Goal: Task Accomplishment & Management: Complete application form

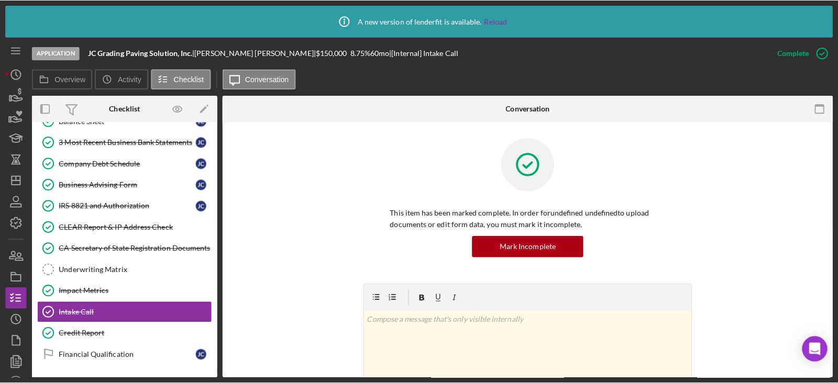
scroll to position [229, 0]
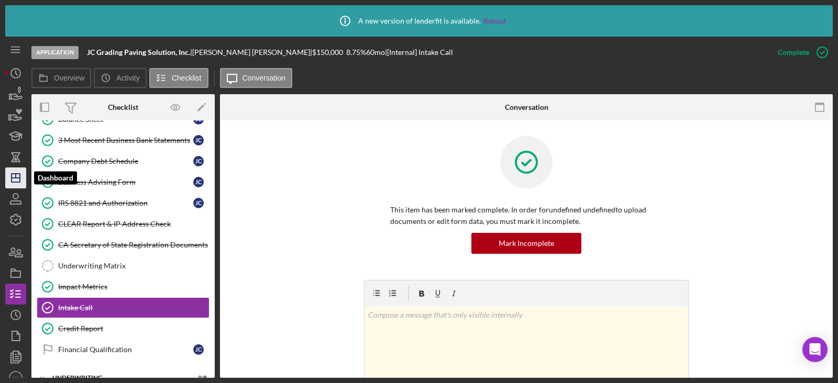
click at [24, 174] on icon "Icon/Dashboard" at bounding box center [16, 178] width 26 height 26
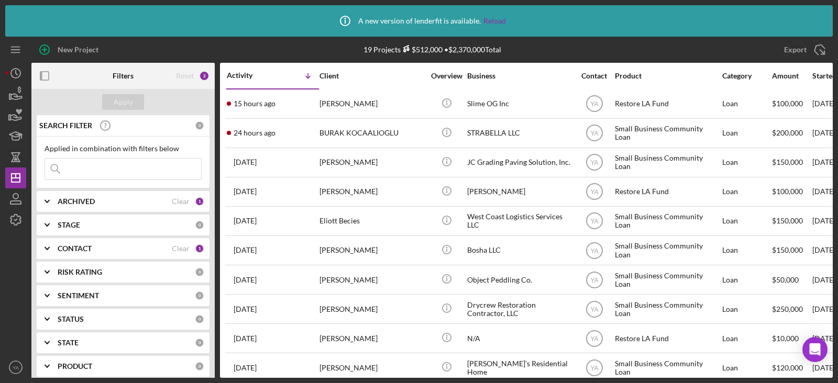
click at [102, 245] on div "CONTACT" at bounding box center [115, 249] width 114 height 8
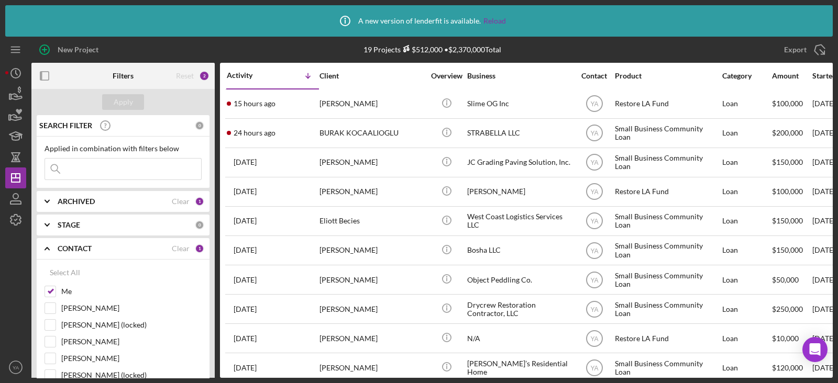
click at [84, 250] on b "CONTACT" at bounding box center [75, 249] width 34 height 8
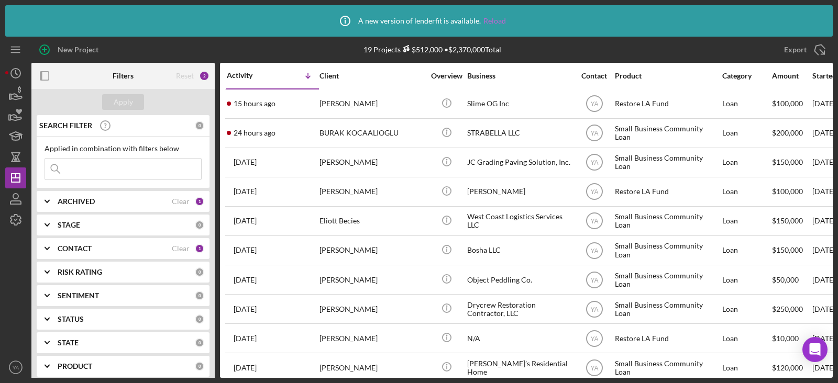
click at [492, 17] on link "Reload" at bounding box center [494, 21] width 23 height 8
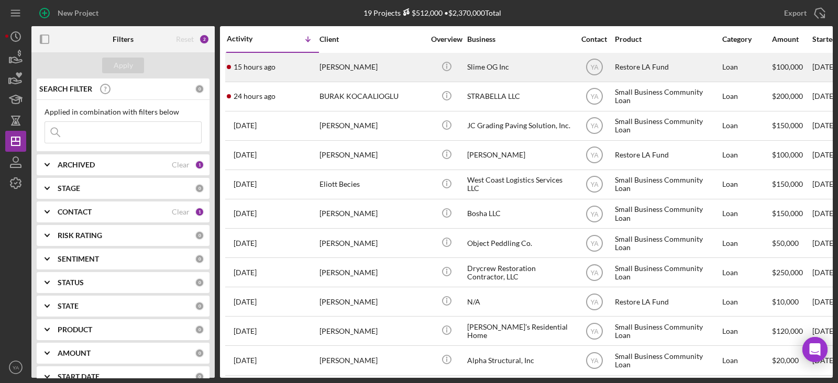
click at [508, 71] on div "Slime OG Inc" at bounding box center [519, 67] width 105 height 28
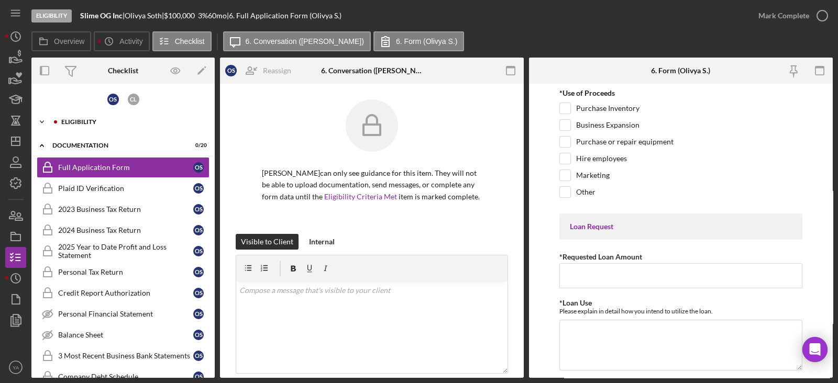
click at [107, 126] on div "Icon/Expander Eligibility 0 / 7" at bounding box center [122, 122] width 183 height 21
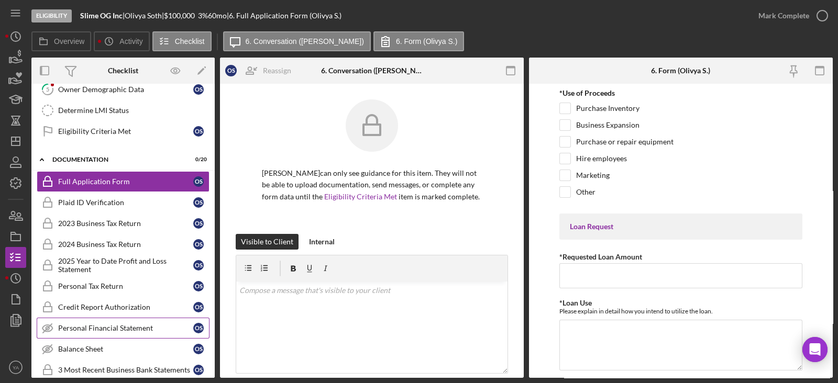
scroll to position [65, 0]
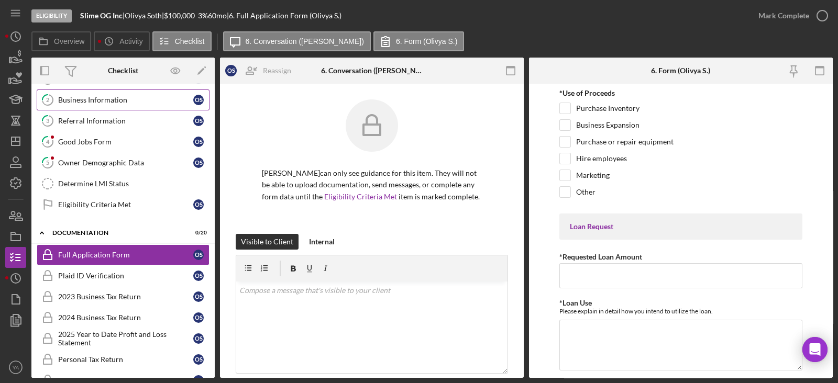
click at [101, 101] on div "Business Information" at bounding box center [125, 100] width 135 height 8
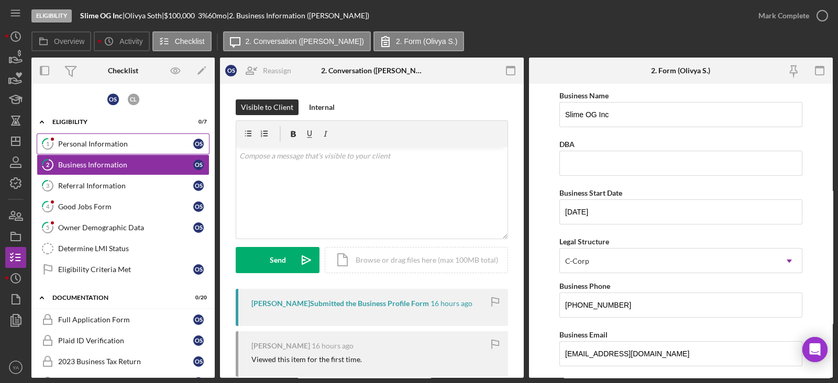
click at [117, 148] on link "1 Personal Information O S" at bounding box center [123, 144] width 173 height 21
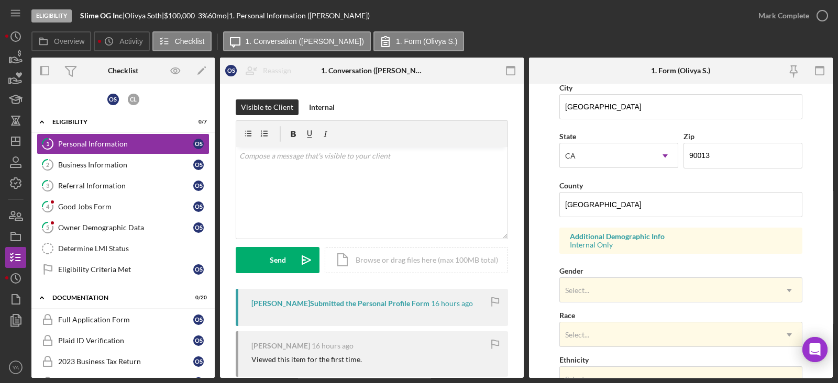
scroll to position [403, 0]
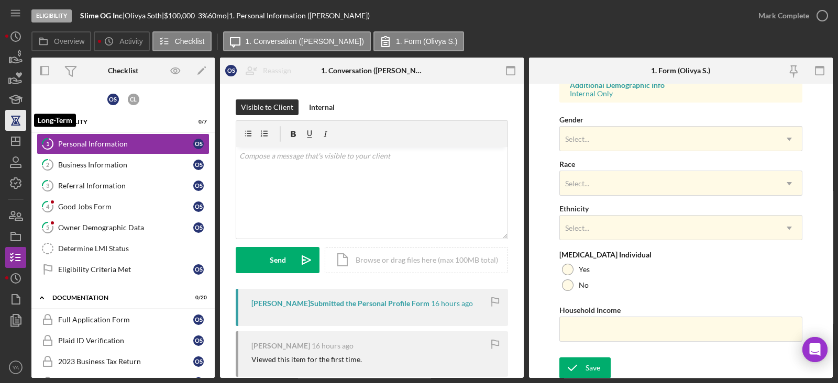
click at [19, 128] on icon "button" at bounding box center [16, 120] width 26 height 26
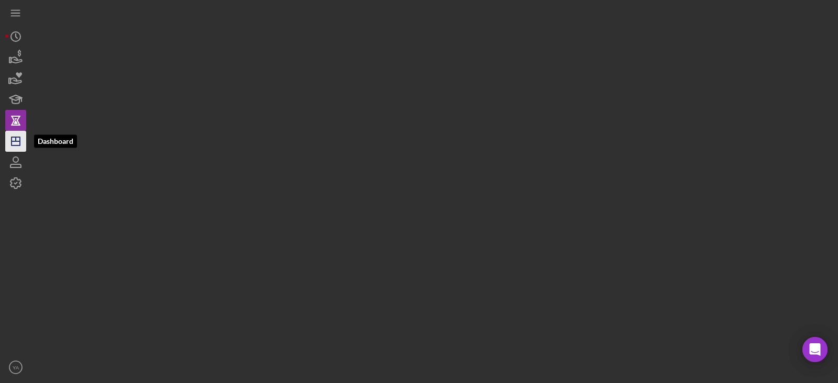
click at [17, 142] on icon "Icon/Dashboard" at bounding box center [16, 141] width 26 height 26
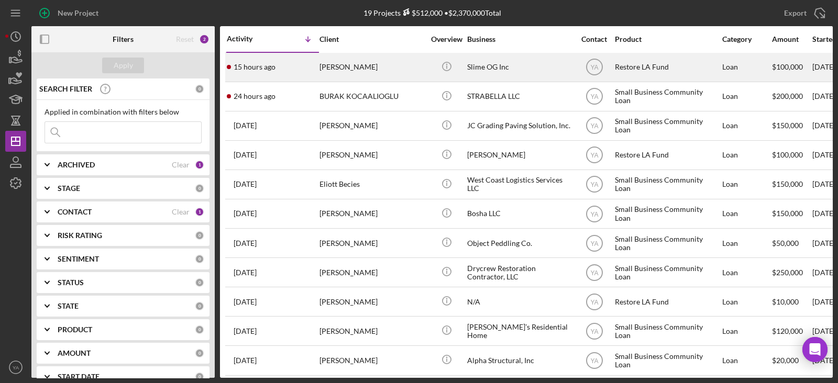
click at [408, 66] on div "Olivya Soth" at bounding box center [371, 67] width 105 height 28
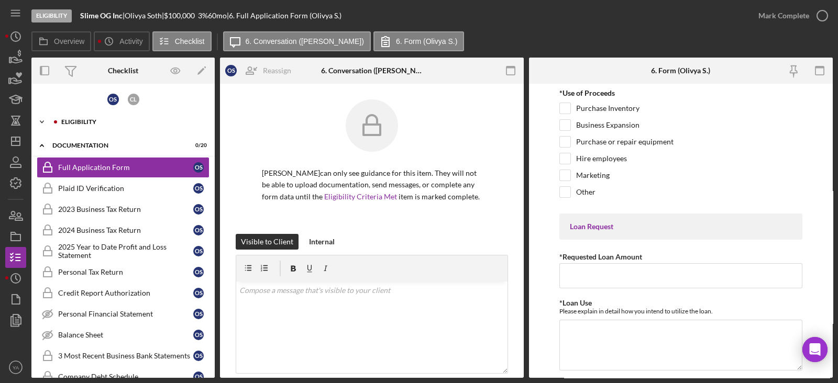
click at [141, 116] on div "Icon/Expander Eligibility 0 / 7" at bounding box center [122, 122] width 183 height 21
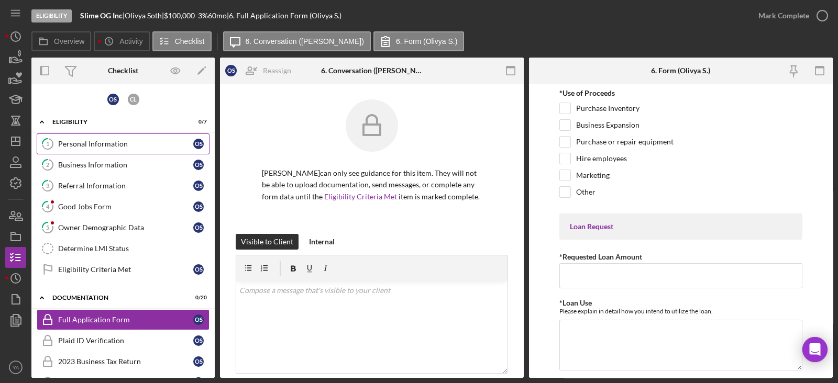
click at [131, 148] on link "1 Personal Information O S" at bounding box center [123, 144] width 173 height 21
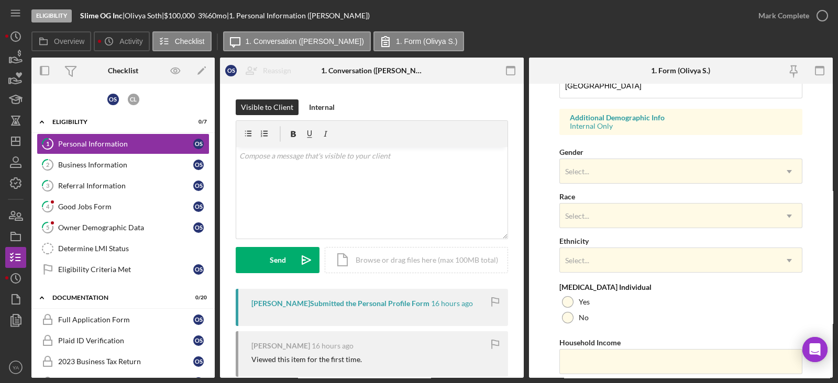
scroll to position [403, 0]
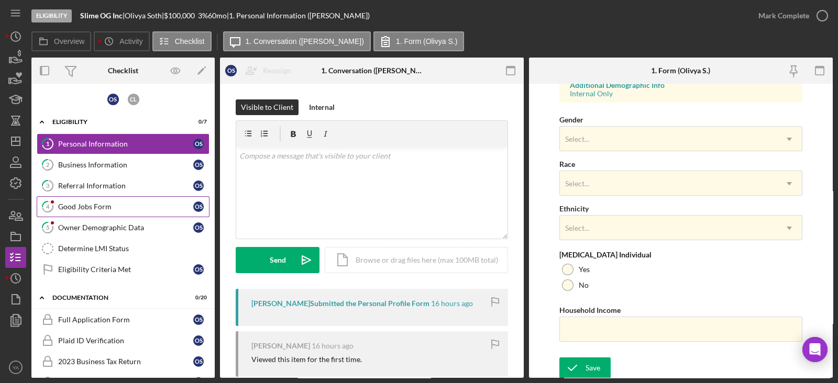
click at [134, 203] on div "Good Jobs Form" at bounding box center [125, 207] width 135 height 8
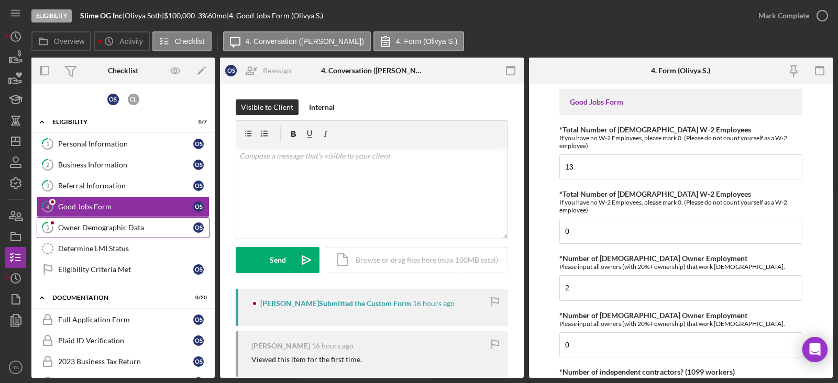
click at [129, 224] on div "Owner Demographic Data" at bounding box center [125, 228] width 135 height 8
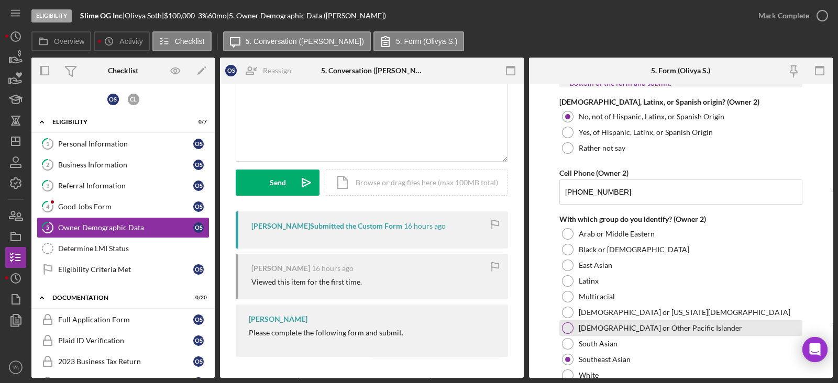
scroll to position [1309, 0]
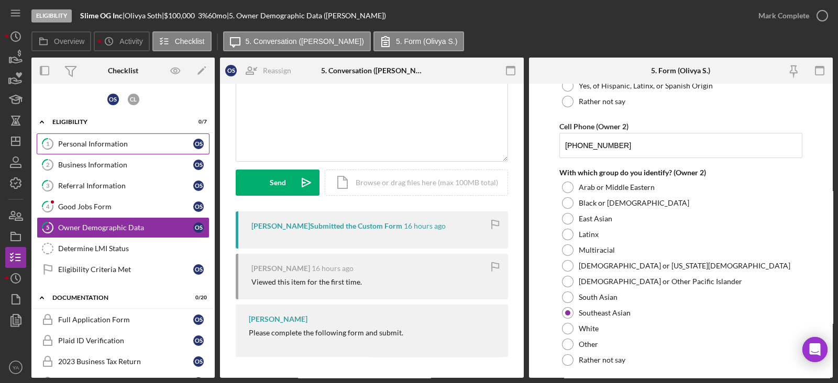
click at [114, 141] on div "Personal Information" at bounding box center [125, 144] width 135 height 8
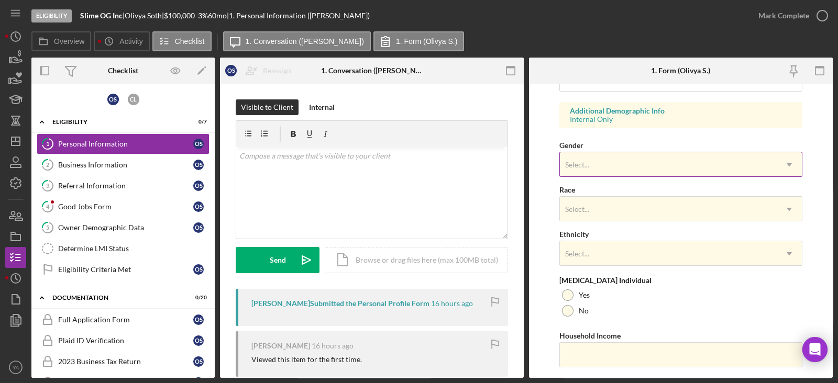
scroll to position [338, 0]
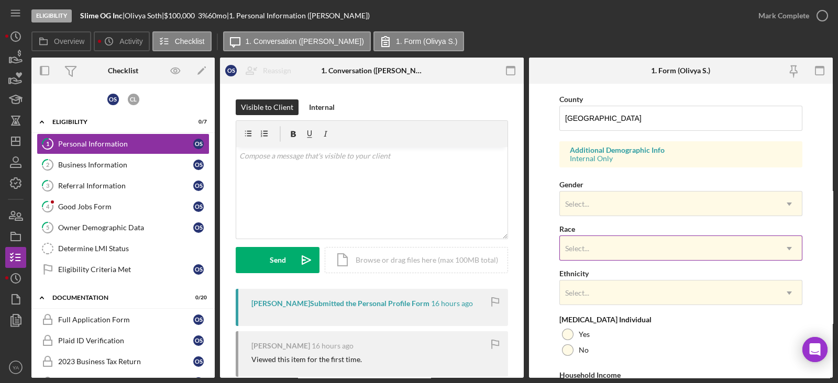
click at [601, 241] on div "Select..." at bounding box center [668, 249] width 217 height 24
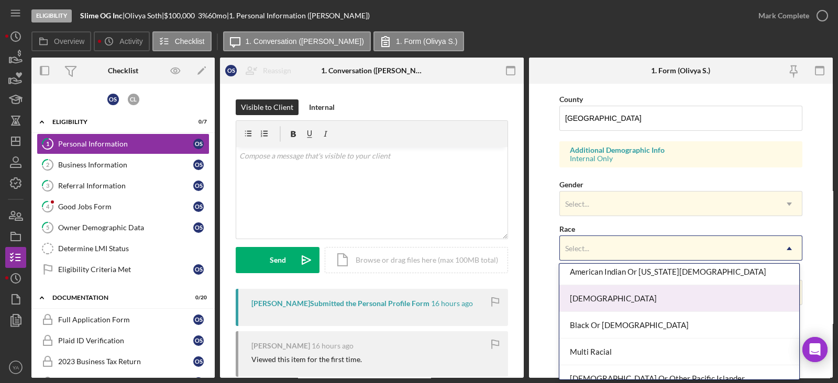
scroll to position [0, 0]
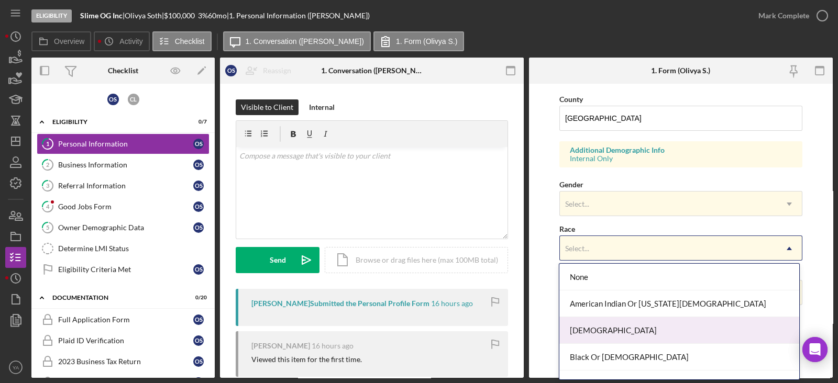
click at [618, 335] on div "Asian" at bounding box center [678, 330] width 239 height 27
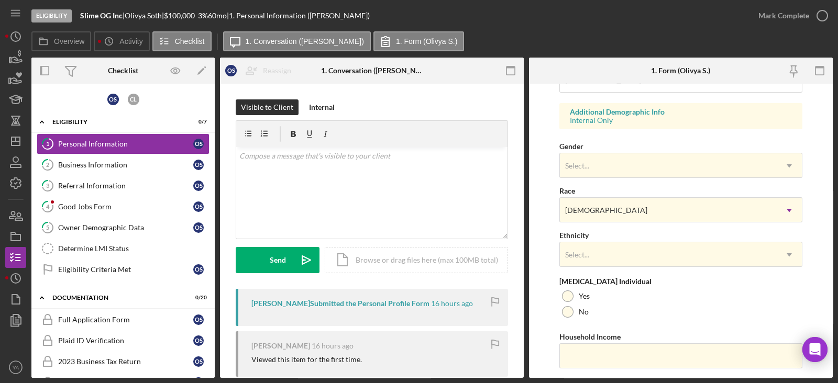
scroll to position [403, 0]
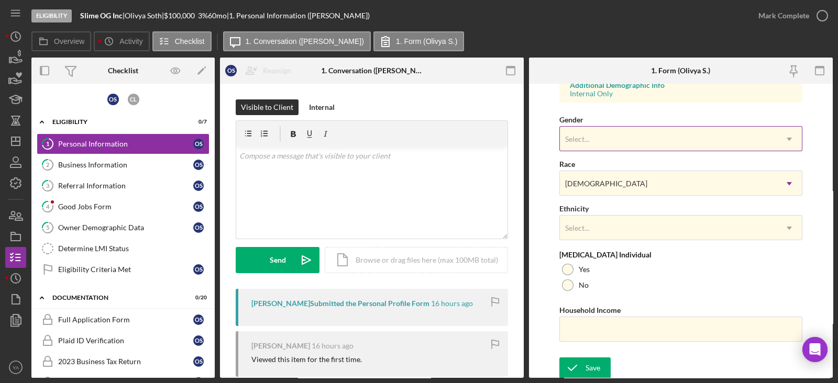
click at [624, 137] on div "Select..." at bounding box center [668, 139] width 217 height 24
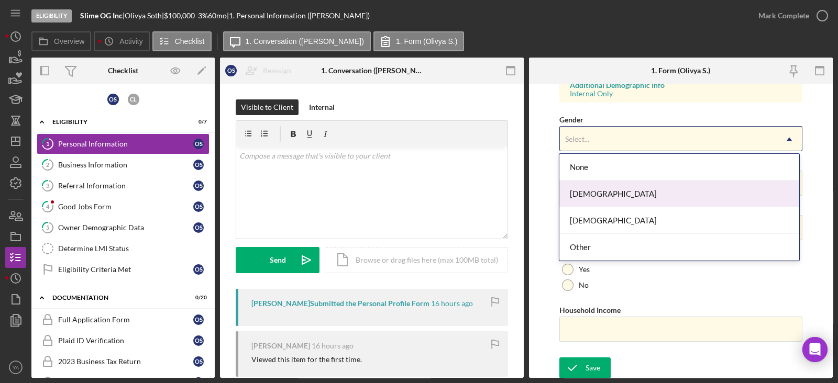
click at [613, 194] on div "Female" at bounding box center [678, 194] width 239 height 27
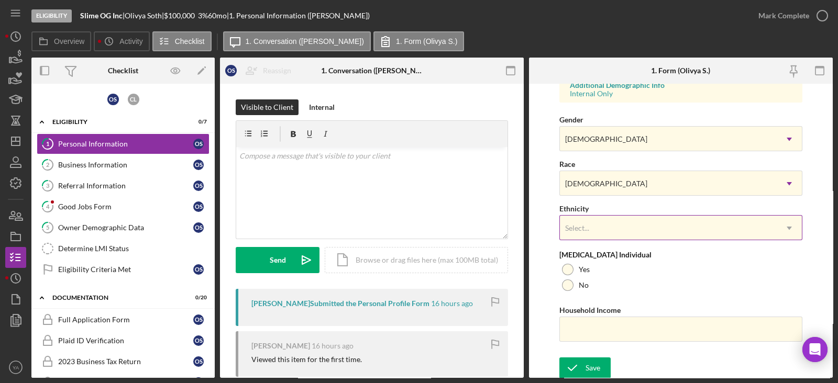
click at [637, 226] on div "Select..." at bounding box center [668, 228] width 217 height 24
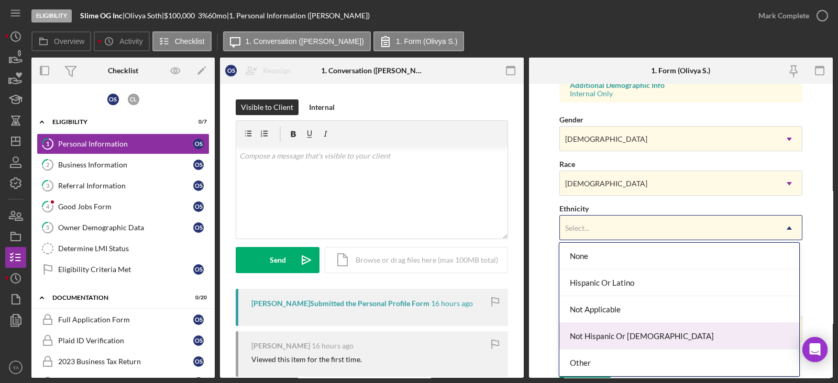
click at [613, 340] on div "Not Hispanic Or Latino" at bounding box center [678, 336] width 239 height 27
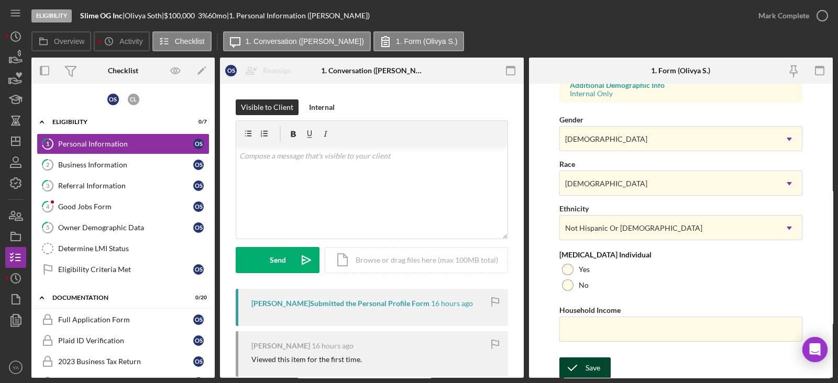
click at [590, 364] on div "Save" at bounding box center [592, 368] width 15 height 21
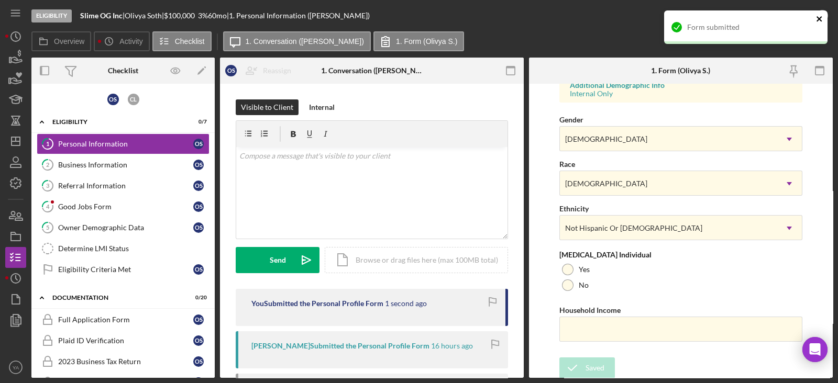
click at [817, 17] on icon "close" at bounding box center [819, 19] width 7 height 8
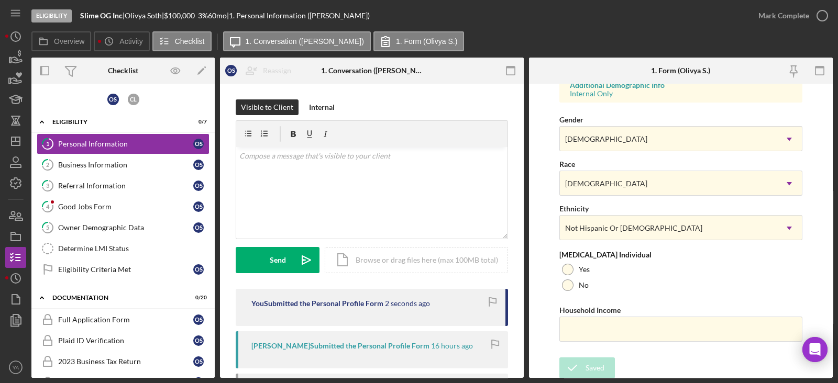
click at [817, 17] on div "Form submitted" at bounding box center [746, 31] width 168 height 46
click at [816, 16] on icon "button" at bounding box center [822, 16] width 26 height 26
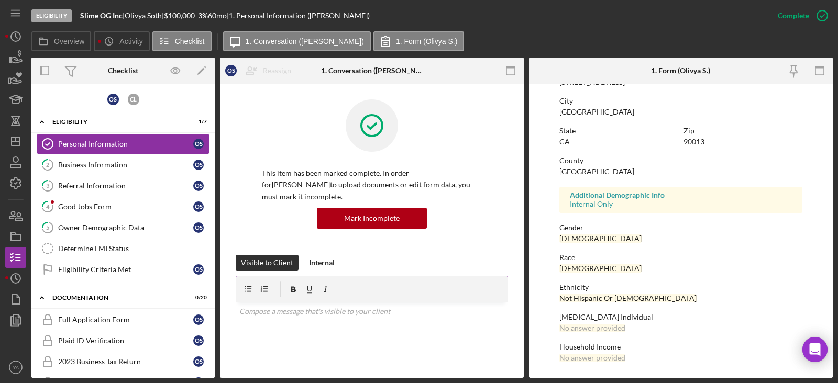
scroll to position [194, 0]
click at [154, 169] on link "2 Business Information O S" at bounding box center [123, 164] width 173 height 21
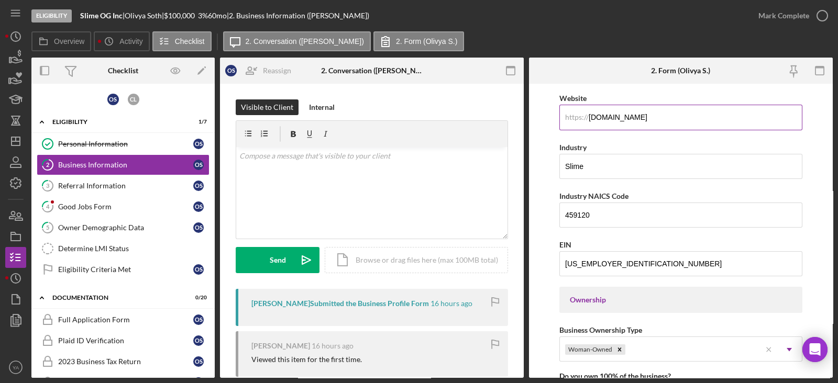
scroll to position [196, 0]
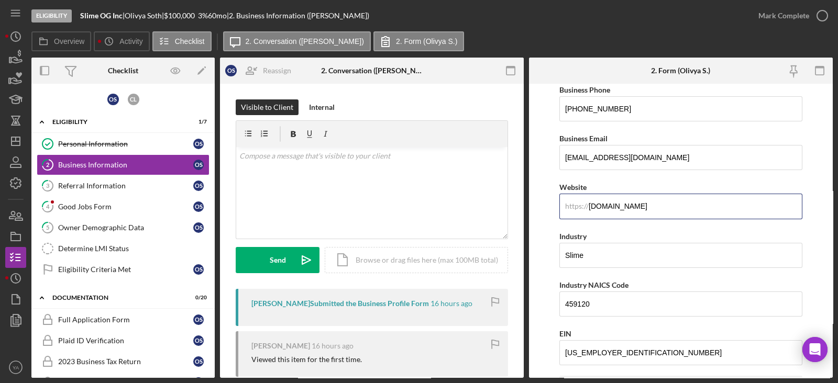
drag, startPoint x: 665, startPoint y: 203, endPoint x: 536, endPoint y: 208, distance: 128.9
click at [536, 208] on form "Business Name Slime OG Inc DBA Business Start Date 02/22/2020 Legal Structure C…" at bounding box center [681, 231] width 304 height 294
click at [548, 209] on form "Business Name Slime OG Inc DBA Business Start Date 02/22/2020 Legal Structure C…" at bounding box center [681, 231] width 304 height 294
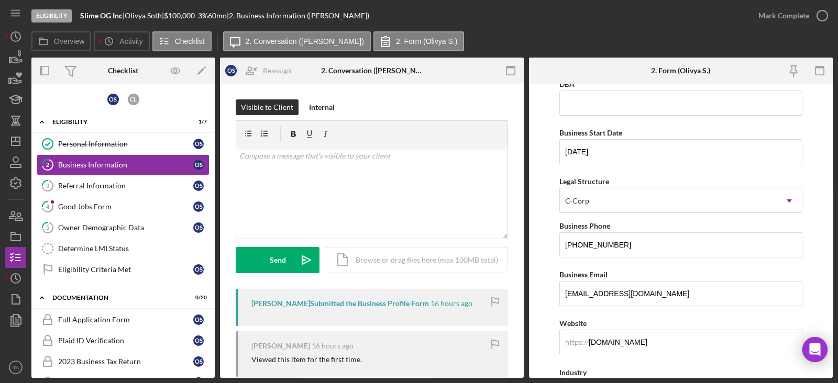
scroll to position [0, 0]
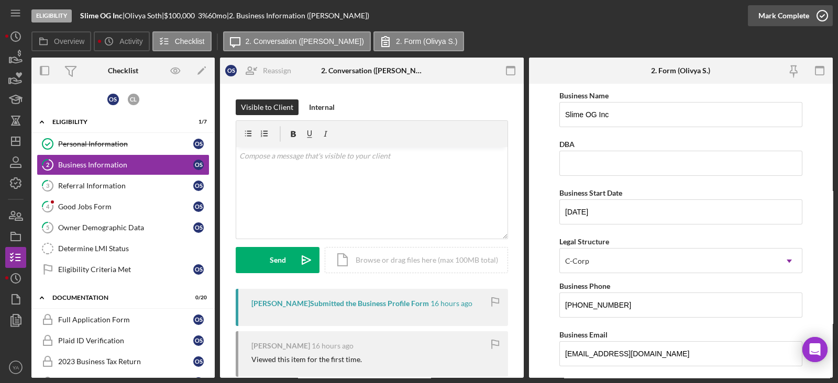
click at [823, 16] on icon "button" at bounding box center [822, 16] width 26 height 26
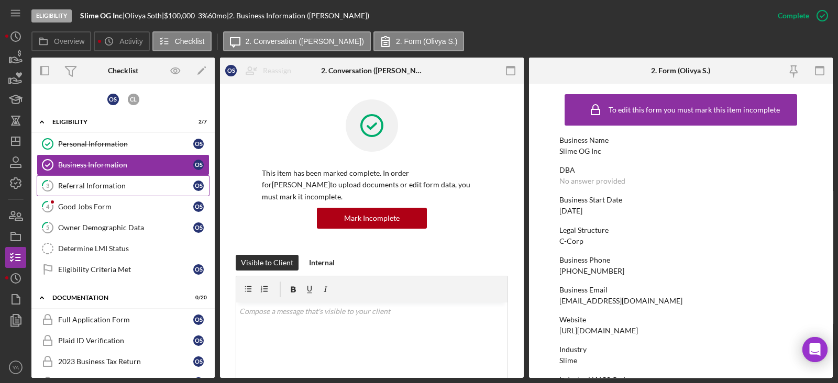
click at [138, 176] on link "3 Referral Information O S" at bounding box center [123, 185] width 173 height 21
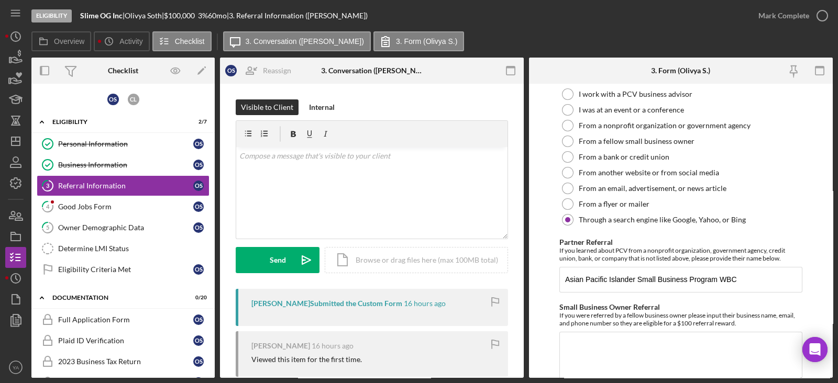
scroll to position [303, 0]
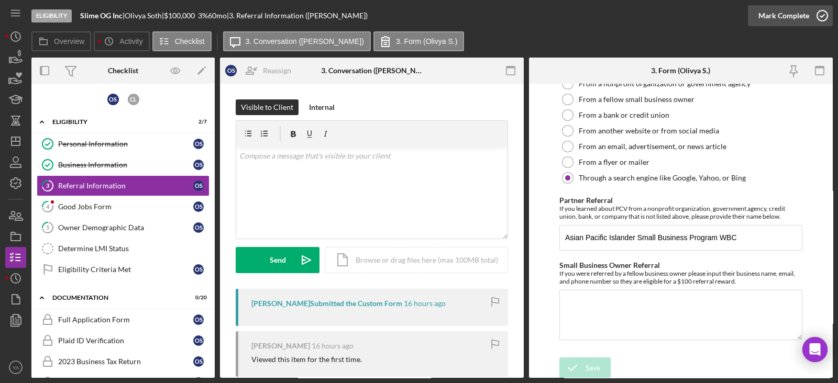
click at [815, 24] on icon "button" at bounding box center [822, 16] width 26 height 26
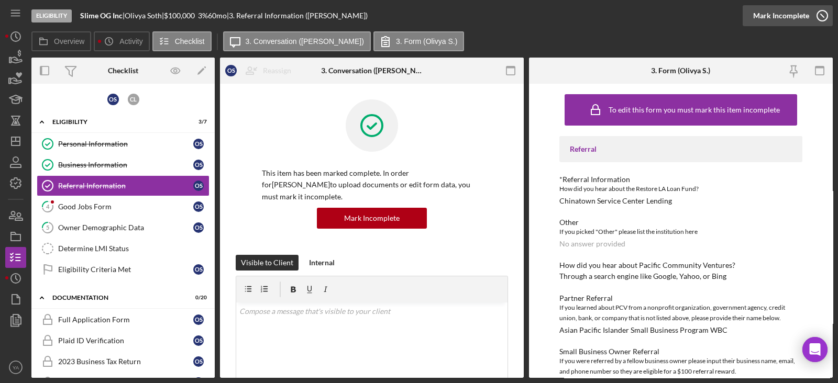
click at [815, 24] on icon "button" at bounding box center [822, 16] width 26 height 26
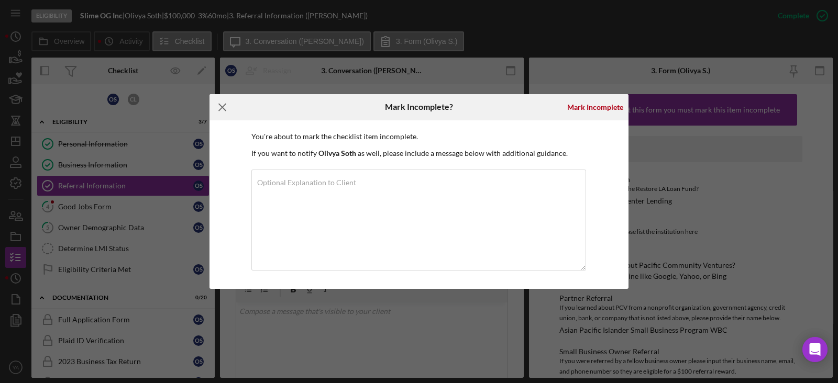
click at [227, 107] on icon "Icon/Menu Close" at bounding box center [222, 107] width 26 height 26
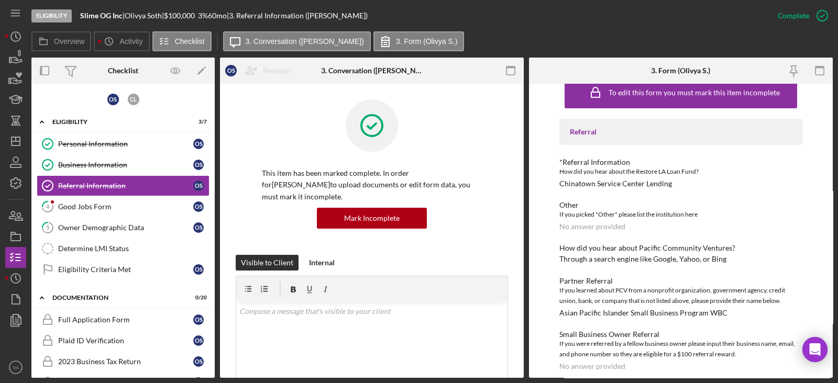
scroll to position [26, 0]
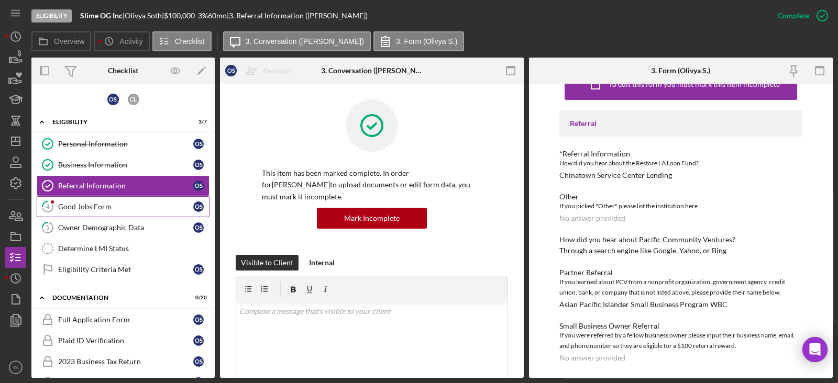
click at [103, 204] on div "Good Jobs Form" at bounding box center [125, 207] width 135 height 8
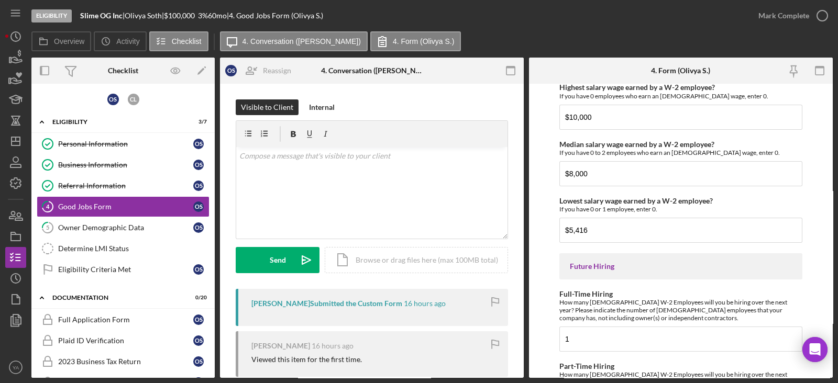
scroll to position [2413, 0]
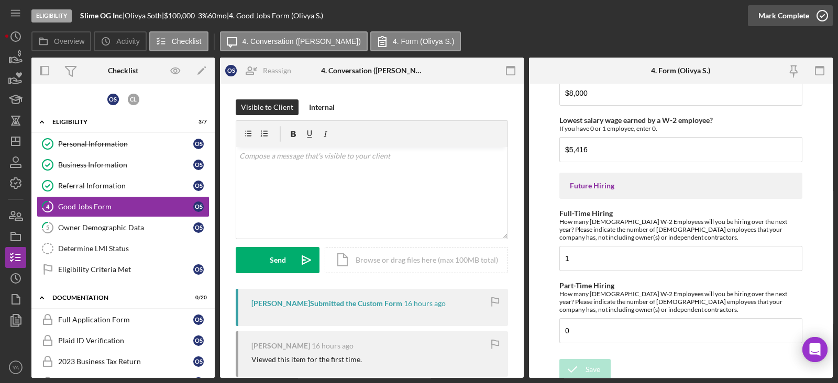
click at [814, 21] on icon "button" at bounding box center [822, 16] width 26 height 26
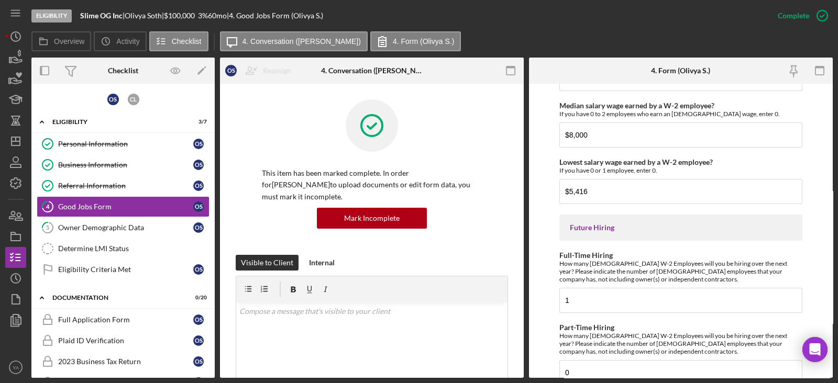
scroll to position [2455, 0]
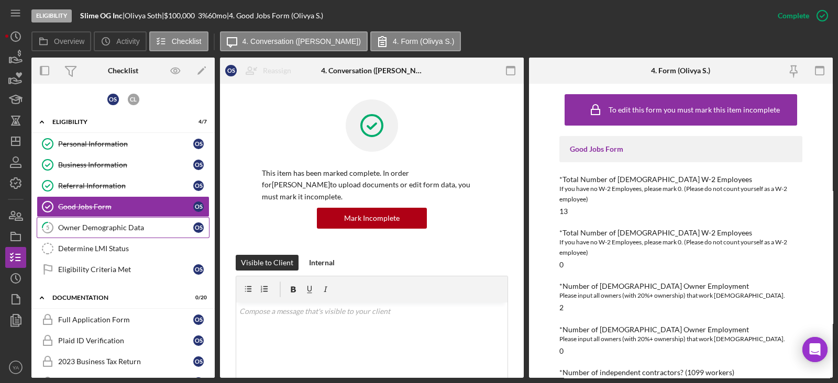
click at [139, 228] on div "Owner Demographic Data" at bounding box center [125, 228] width 135 height 8
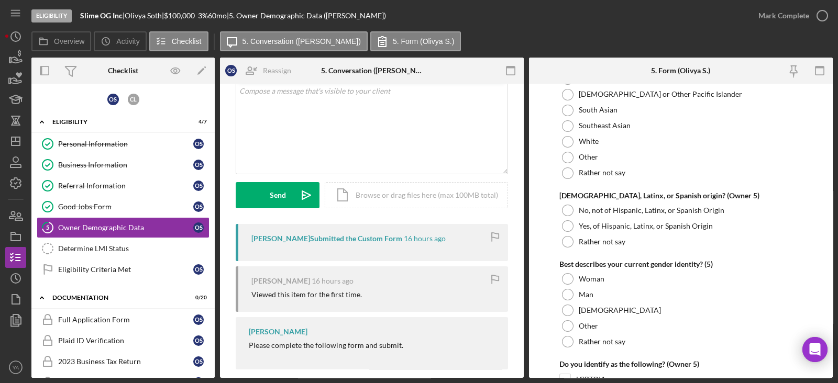
scroll to position [4058, 0]
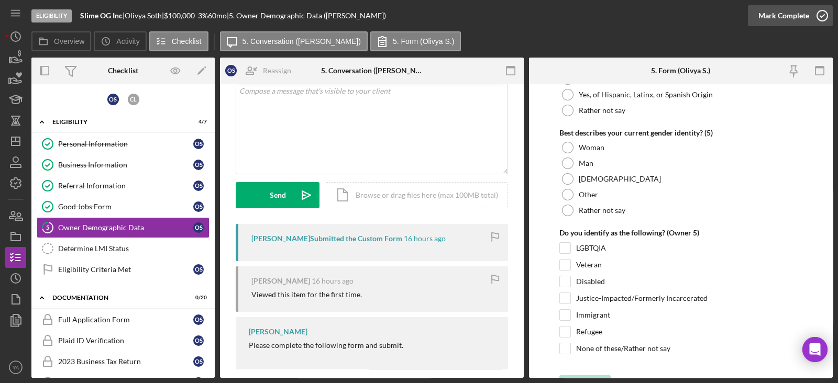
click at [809, 13] on icon "button" at bounding box center [822, 16] width 26 height 26
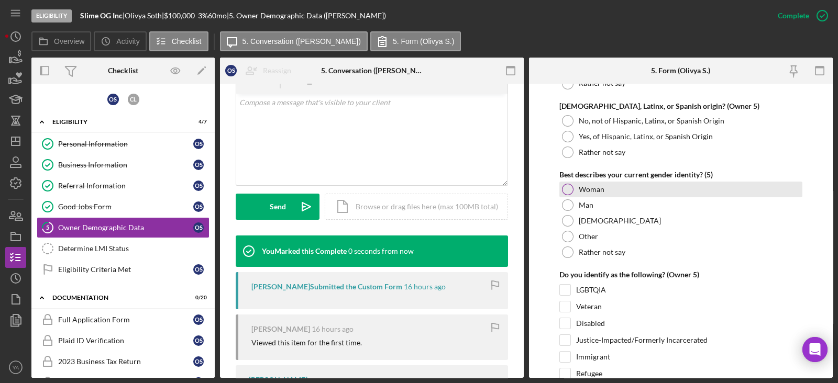
scroll to position [4100, 0]
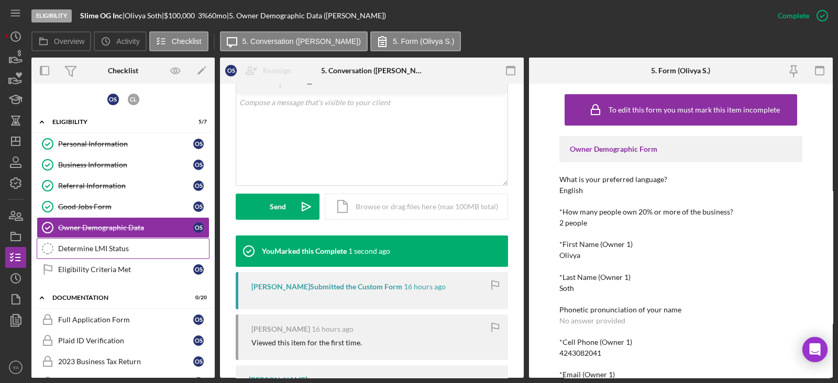
click at [120, 247] on div "Determine LMI Status" at bounding box center [133, 249] width 151 height 8
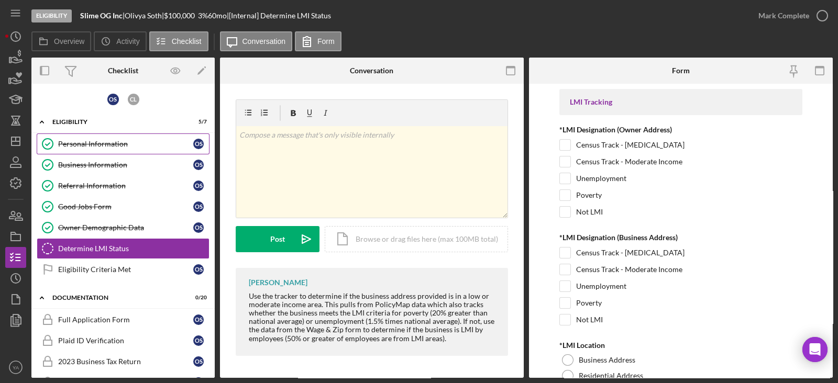
click at [161, 153] on link "Personal Information Personal Information O S" at bounding box center [123, 144] width 173 height 21
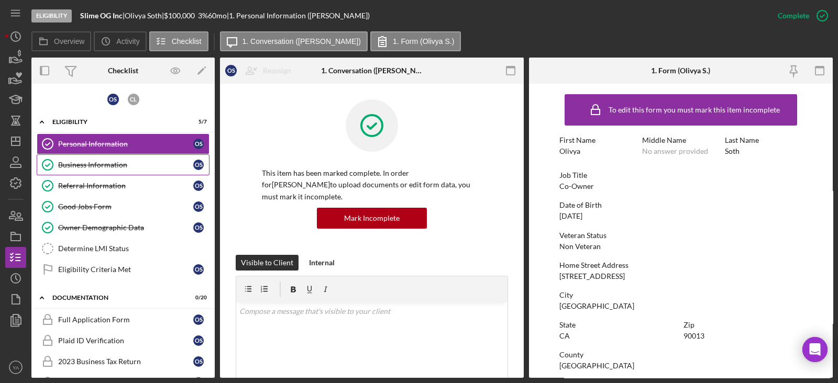
click at [151, 162] on div "Business Information" at bounding box center [125, 165] width 135 height 8
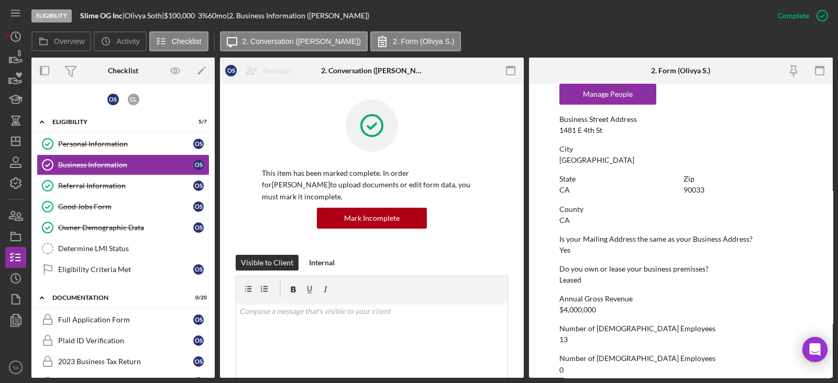
scroll to position [458, 0]
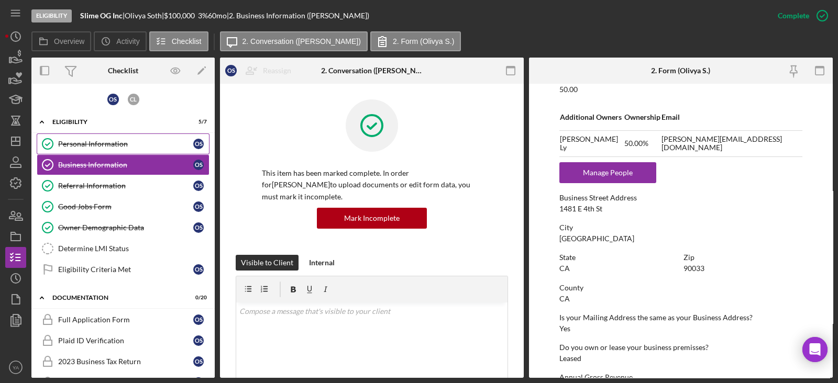
click at [158, 149] on link "Personal Information Personal Information O S" at bounding box center [123, 144] width 173 height 21
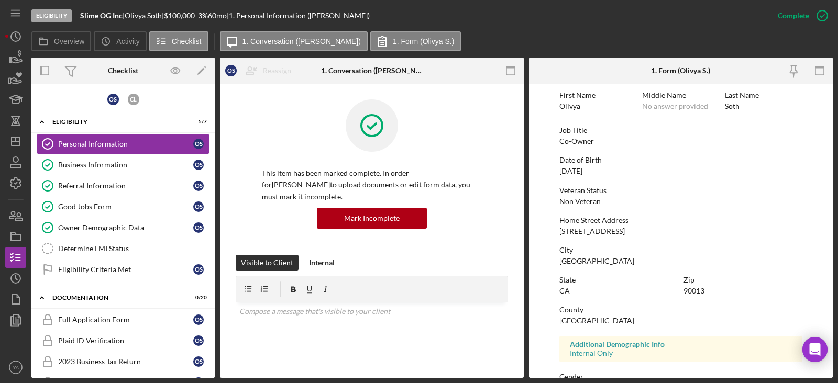
scroll to position [65, 0]
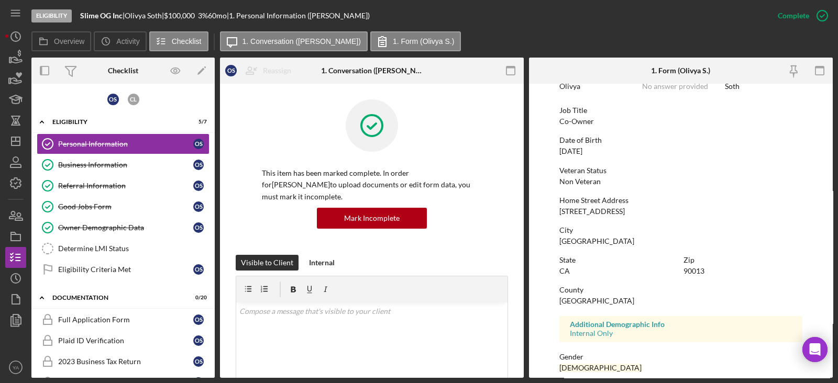
drag, startPoint x: 558, startPoint y: 209, endPoint x: 670, endPoint y: 213, distance: 112.7
click at [671, 213] on form "To edit this form you must mark this item incomplete First Name Olivya Middle N…" at bounding box center [681, 231] width 304 height 294
copy div "525 S Santa Fe Ave, 2901"
click at [699, 267] on div "90013" at bounding box center [693, 271] width 21 height 8
click at [696, 268] on div "90013" at bounding box center [693, 271] width 21 height 8
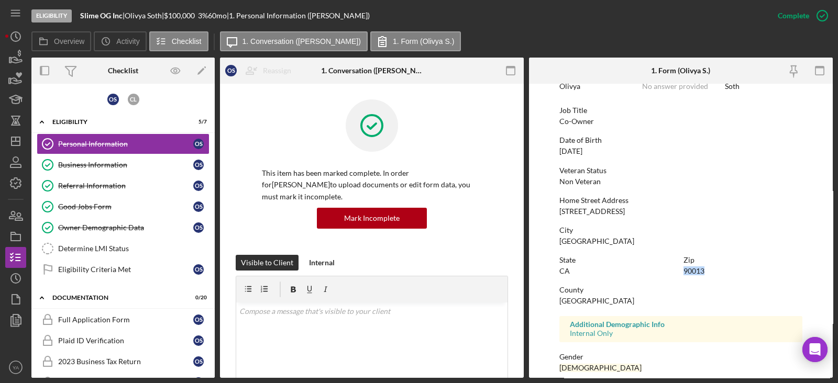
click at [696, 268] on div "90013" at bounding box center [693, 271] width 21 height 8
click at [695, 267] on div "90013" at bounding box center [693, 271] width 21 height 8
copy div "90013"
click at [161, 166] on div "Business Information" at bounding box center [125, 165] width 135 height 8
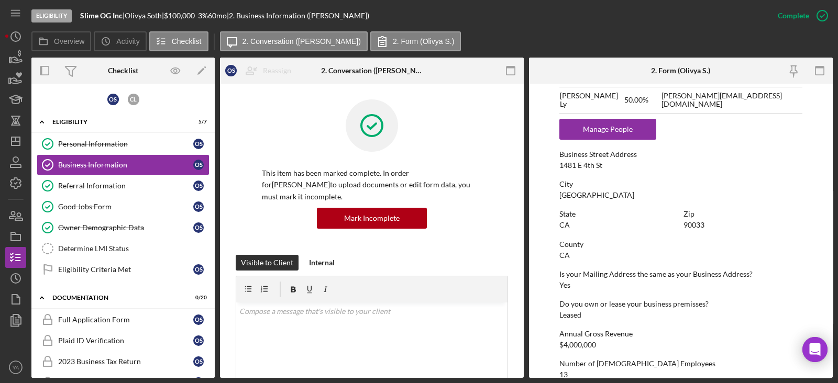
scroll to position [523, 0]
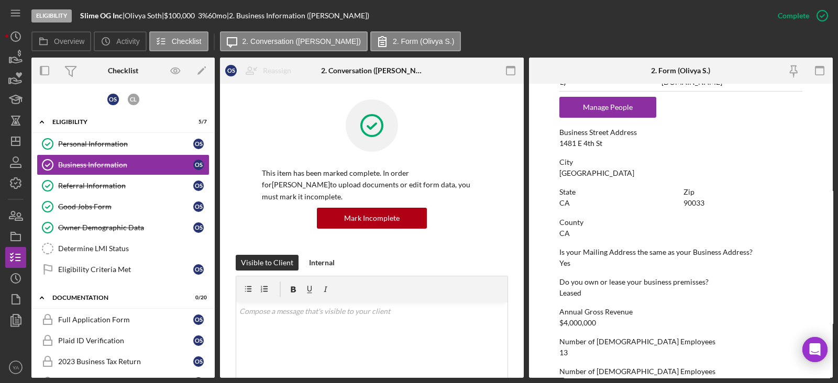
click at [560, 141] on div "1481 E 4th St" at bounding box center [580, 143] width 43 height 8
drag, startPoint x: 560, startPoint y: 141, endPoint x: 605, endPoint y: 142, distance: 45.0
click at [605, 142] on div "Business Street Address 1481 E 4th St" at bounding box center [680, 137] width 243 height 19
copy div "1481 E 4th St"
click at [701, 200] on div "90033" at bounding box center [693, 203] width 21 height 8
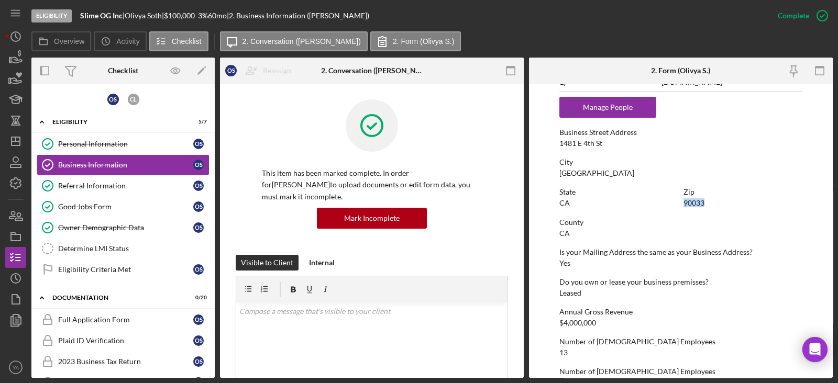
click at [701, 200] on div "90033" at bounding box center [693, 203] width 21 height 8
copy div "90033"
click at [141, 137] on link "Personal Information Personal Information O S" at bounding box center [123, 144] width 173 height 21
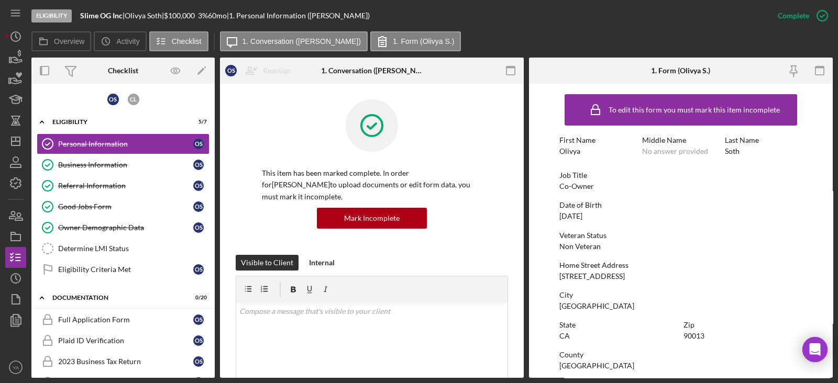
drag, startPoint x: 647, startPoint y: 277, endPoint x: 557, endPoint y: 278, distance: 90.1
click at [557, 278] on form "To edit this form you must mark this item incomplete First Name Olivya Middle N…" at bounding box center [681, 231] width 304 height 294
copy div "525 S Santa Fe Ave, 2901"
click at [698, 328] on div "Zip" at bounding box center [742, 325] width 119 height 8
click at [697, 328] on div "Zip" at bounding box center [742, 325] width 119 height 8
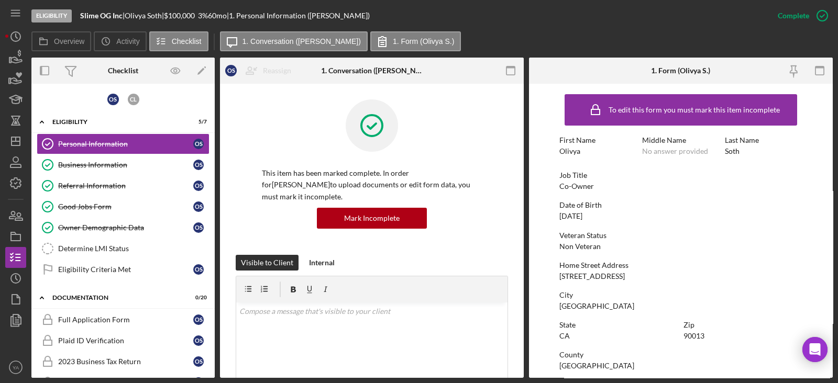
click at [696, 332] on div "90013" at bounding box center [693, 336] width 21 height 8
copy div "90013"
click at [139, 242] on link "Determine LMI Status Determine LMI Status" at bounding box center [123, 248] width 173 height 21
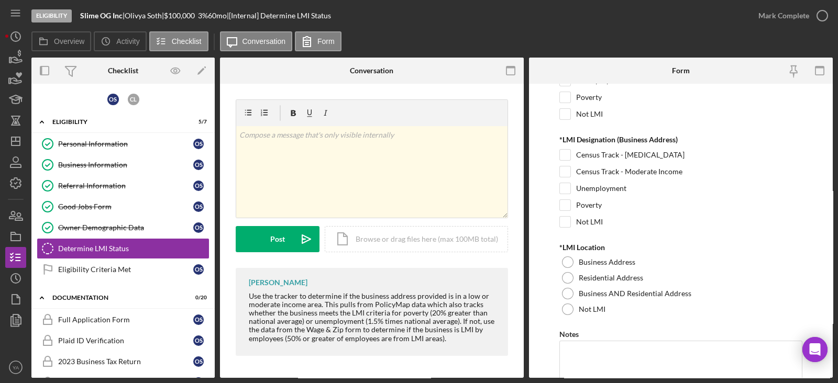
scroll to position [149, 0]
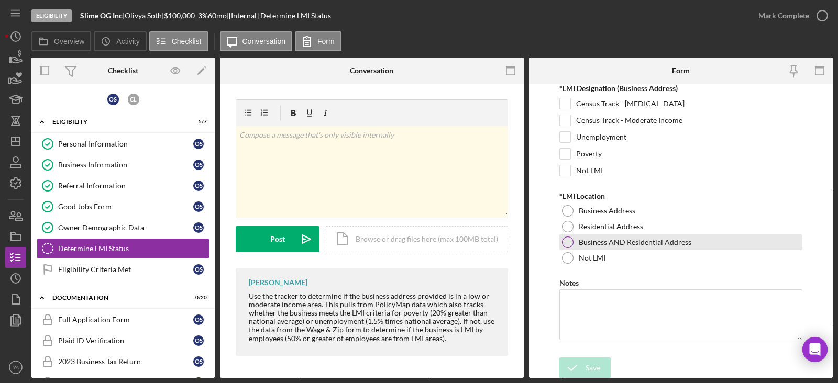
click at [571, 239] on div at bounding box center [568, 243] width 12 height 12
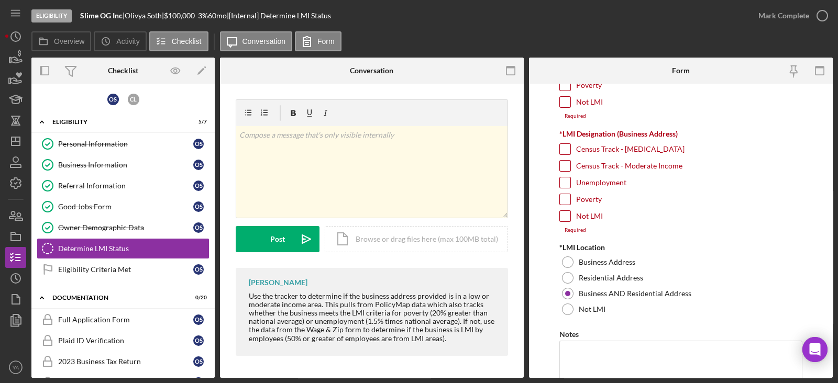
scroll to position [90, 0]
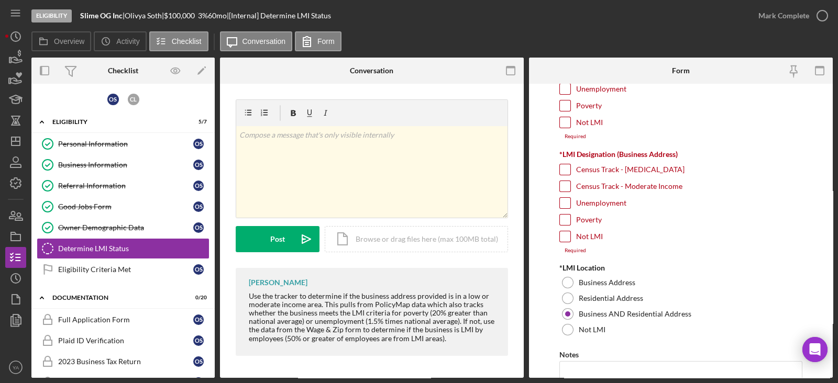
click at [562, 216] on input "Poverty" at bounding box center [565, 220] width 10 height 10
checkbox input "true"
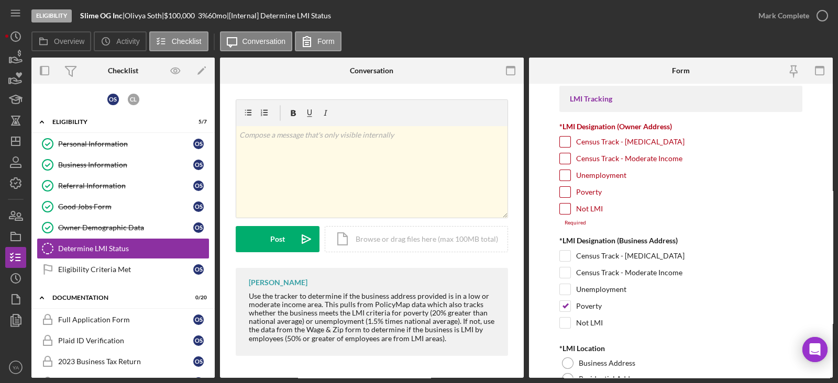
scroll to position [0, 0]
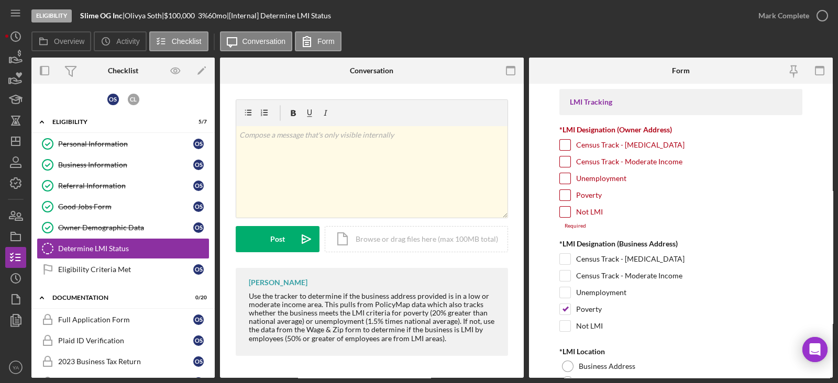
click at [564, 211] on input "Not LMI" at bounding box center [565, 212] width 10 height 10
checkbox input "true"
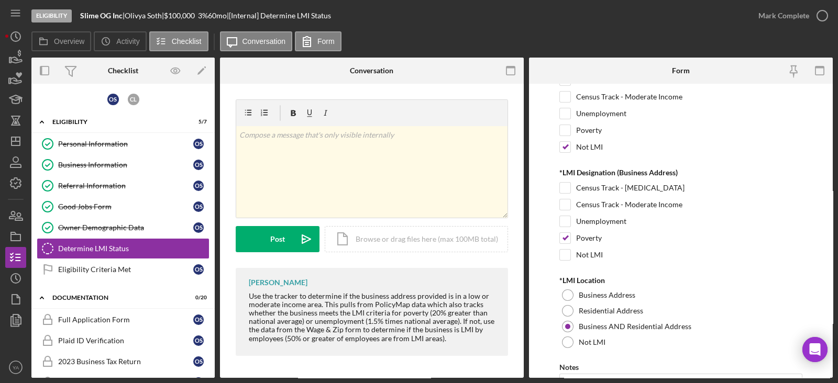
scroll to position [149, 0]
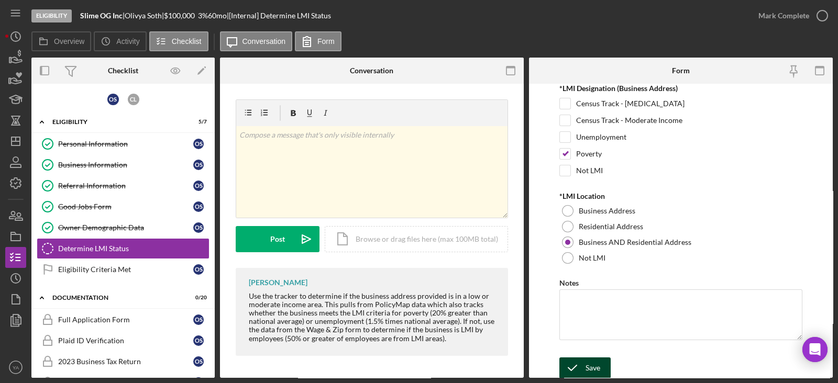
click at [591, 365] on div "Save" at bounding box center [592, 368] width 15 height 21
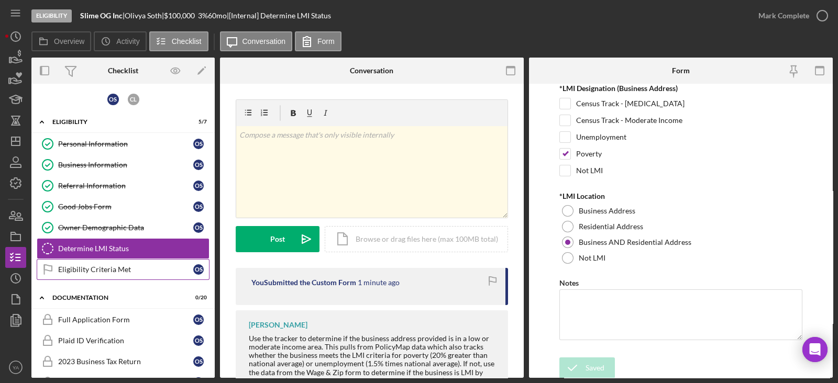
click at [119, 265] on div "Eligibility Criteria Met" at bounding box center [125, 269] width 135 height 8
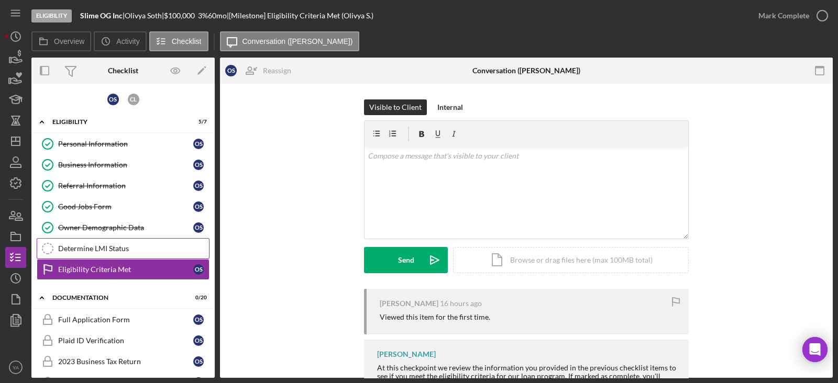
click at [152, 242] on link "Determine LMI Status Determine LMI Status" at bounding box center [123, 248] width 173 height 21
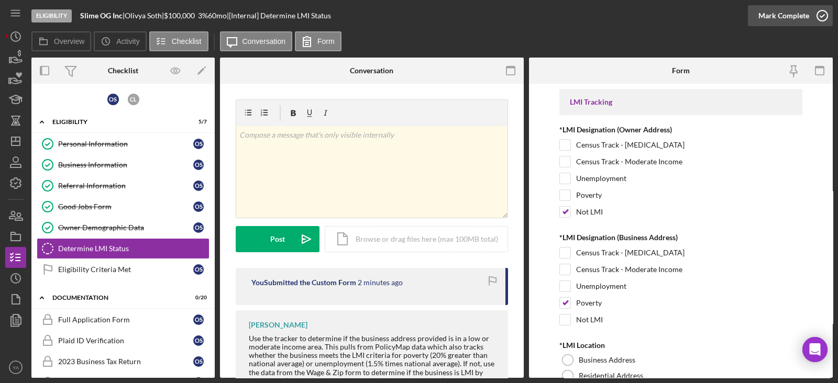
click at [804, 7] on div "Mark Complete" at bounding box center [783, 15] width 51 height 21
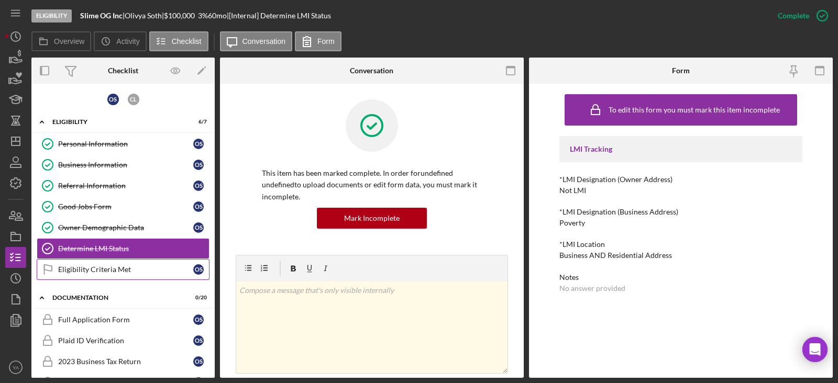
click at [96, 265] on div "Eligibility Criteria Met" at bounding box center [125, 269] width 135 height 8
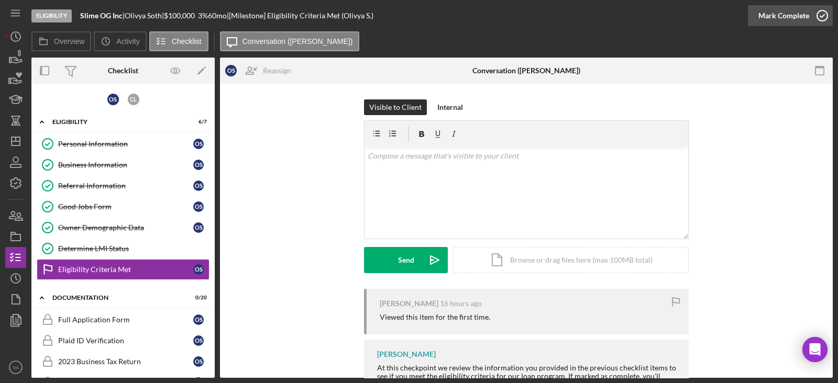
click at [785, 15] on div "Mark Complete" at bounding box center [783, 15] width 51 height 21
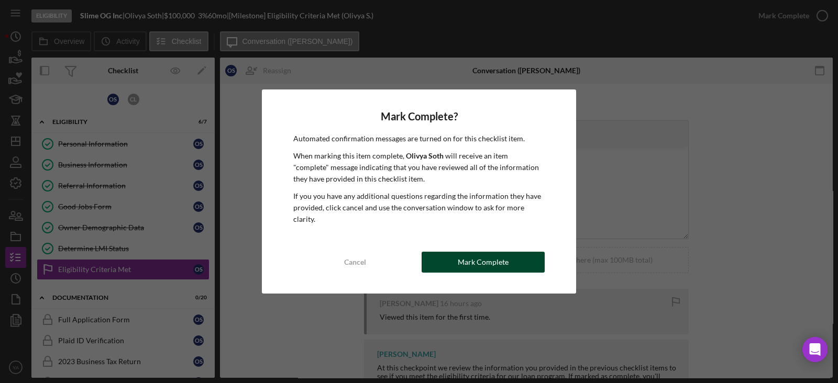
click at [458, 252] on button "Mark Complete" at bounding box center [483, 262] width 123 height 21
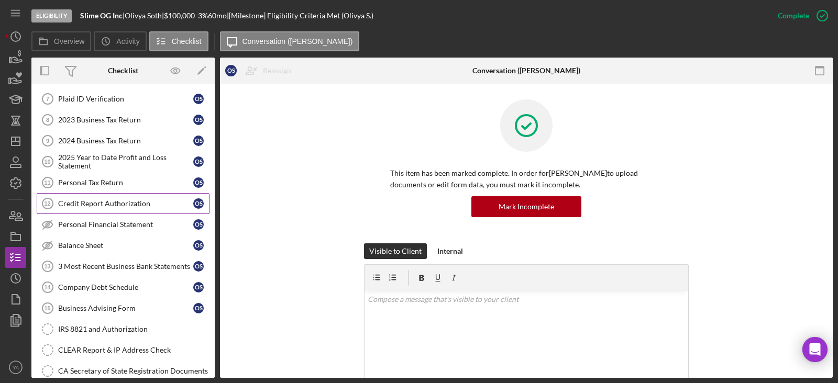
scroll to position [261, 0]
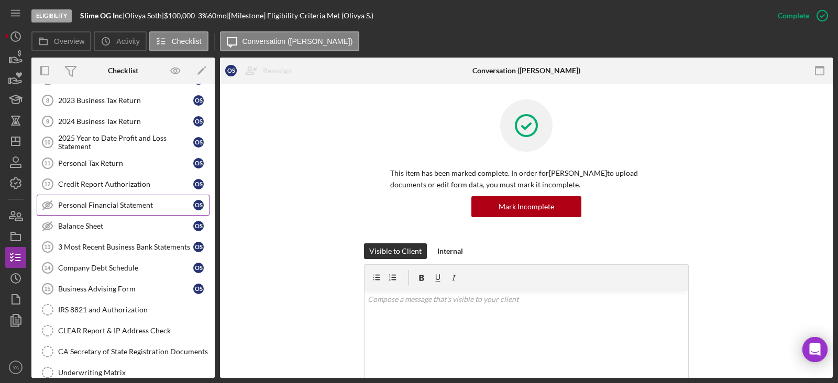
click at [115, 201] on div "Personal Financial Statement" at bounding box center [125, 205] width 135 height 8
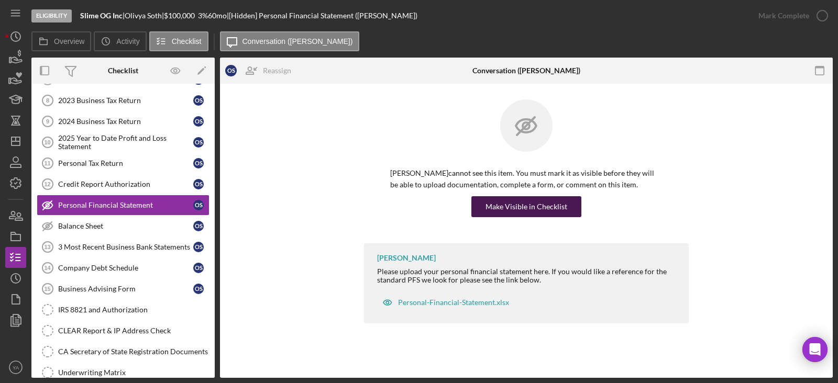
click at [506, 205] on div "Make Visible in Checklist" at bounding box center [526, 206] width 82 height 21
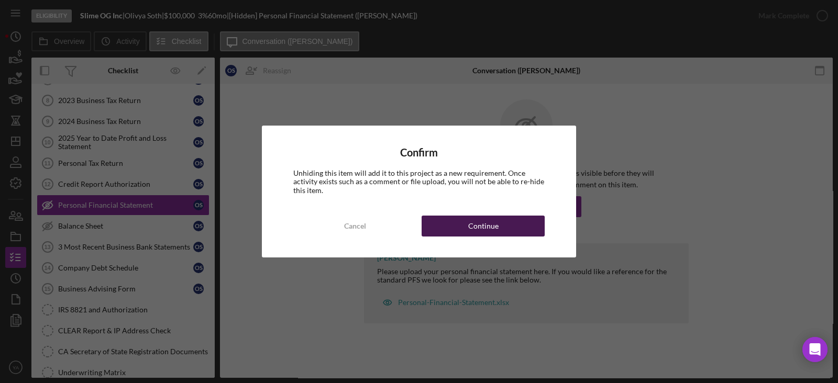
click at [451, 227] on button "Continue" at bounding box center [483, 226] width 123 height 21
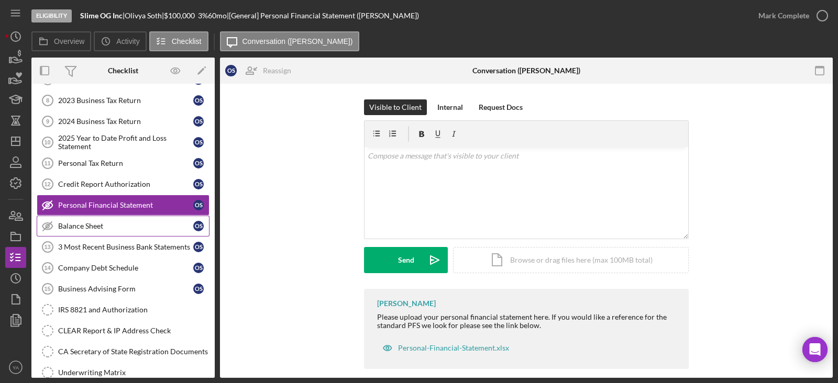
click at [120, 222] on div "Balance Sheet" at bounding box center [125, 226] width 135 height 8
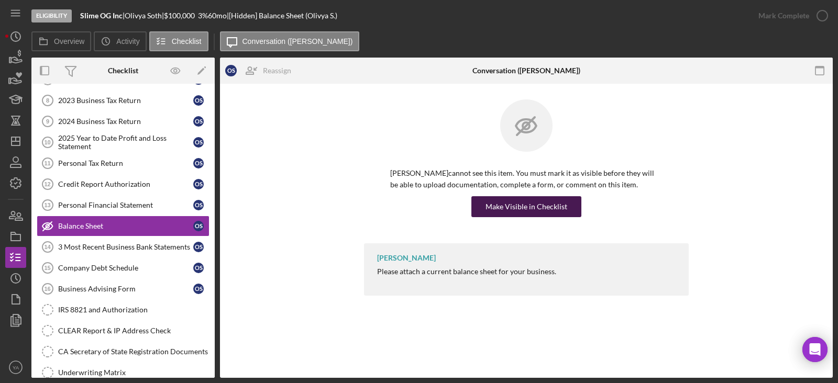
click at [508, 197] on div "Make Visible in Checklist" at bounding box center [526, 206] width 82 height 21
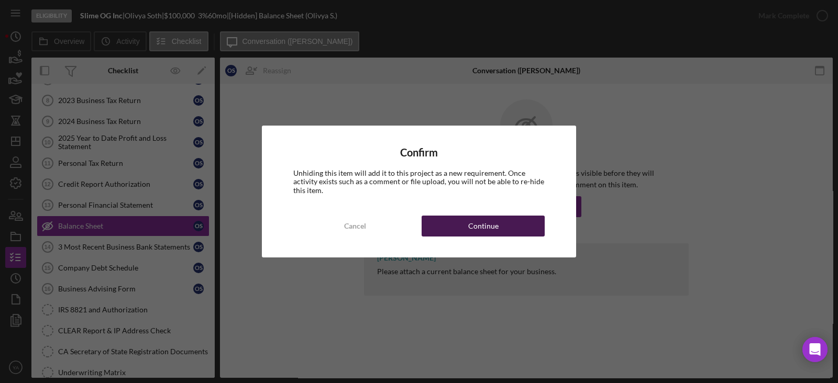
click at [502, 228] on button "Continue" at bounding box center [483, 226] width 123 height 21
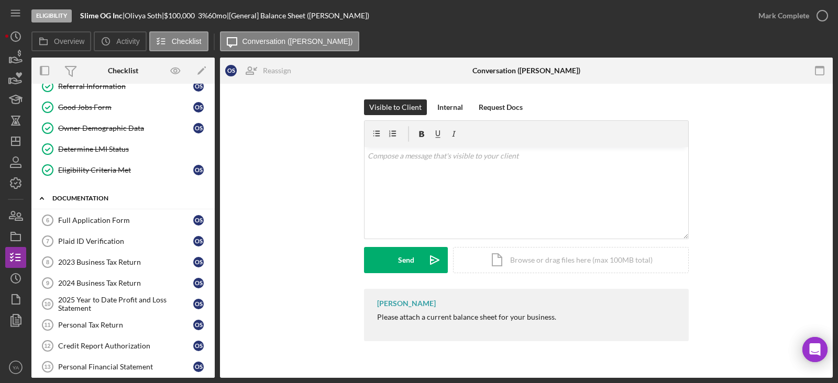
scroll to position [65, 0]
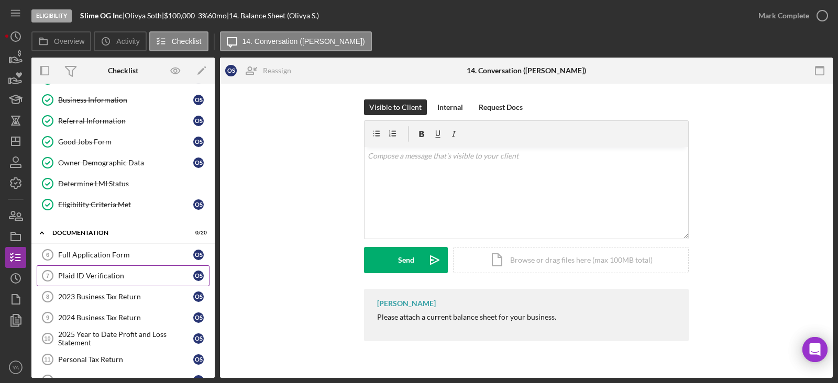
click at [119, 265] on link "Plaid ID Verification 7 Plaid ID Verification O S" at bounding box center [123, 275] width 173 height 21
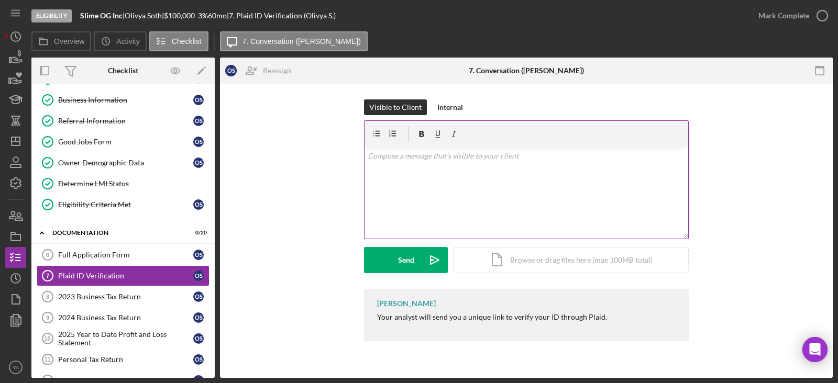
click at [524, 203] on div "v Color teal Color pink Remove color Add row above Add row below Add column bef…" at bounding box center [526, 193] width 324 height 92
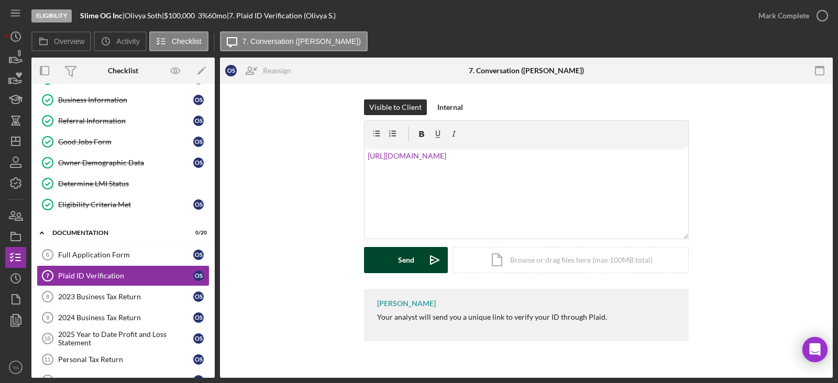
click at [408, 258] on div "Send" at bounding box center [406, 260] width 16 height 26
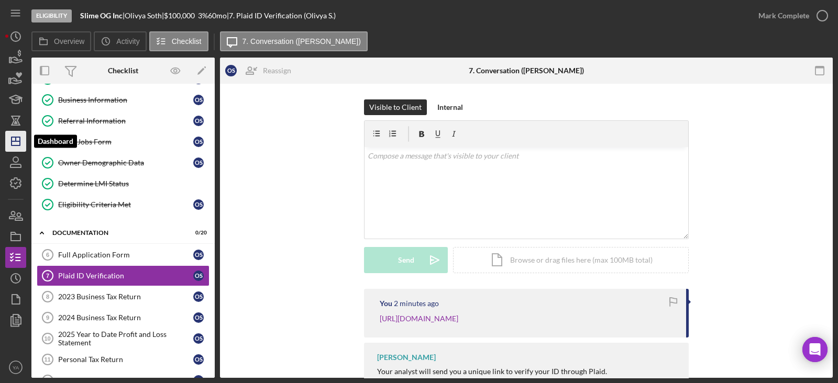
click at [10, 146] on icon "Icon/Dashboard" at bounding box center [16, 141] width 26 height 26
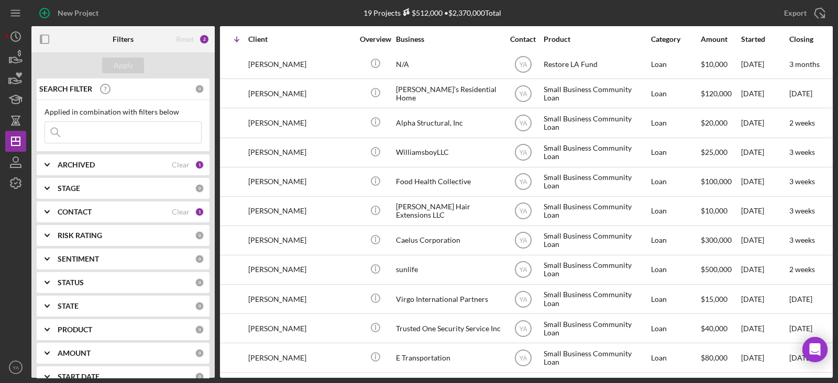
scroll to position [243, 0]
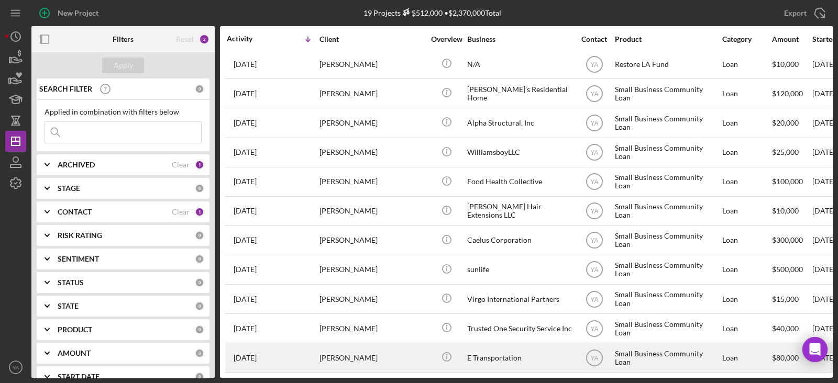
click at [382, 347] on div "Eden Seyoum" at bounding box center [371, 358] width 105 height 28
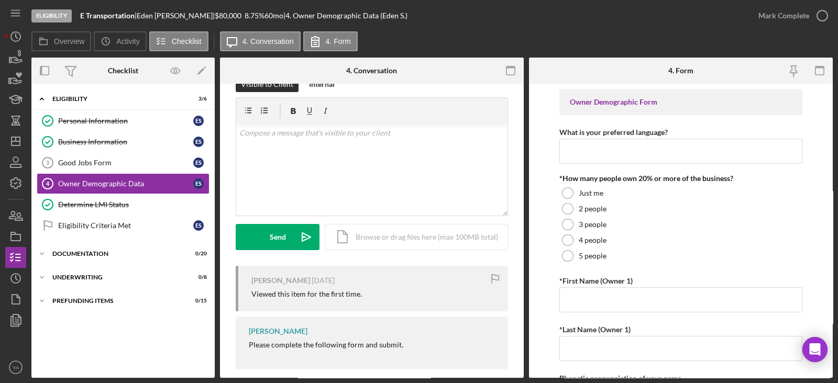
scroll to position [35, 0]
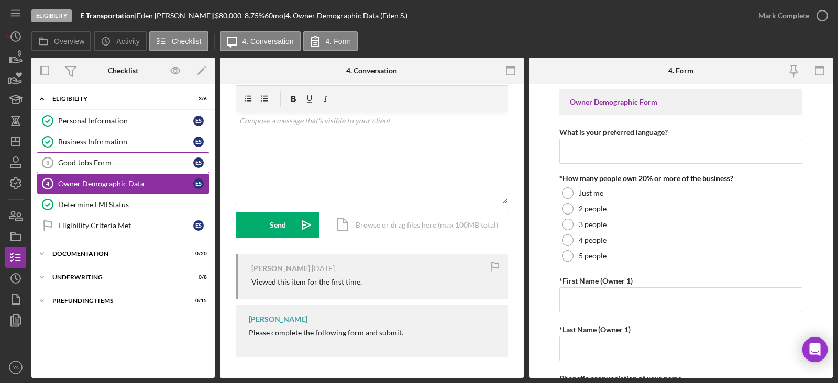
click at [114, 161] on div "Good Jobs Form" at bounding box center [125, 163] width 135 height 8
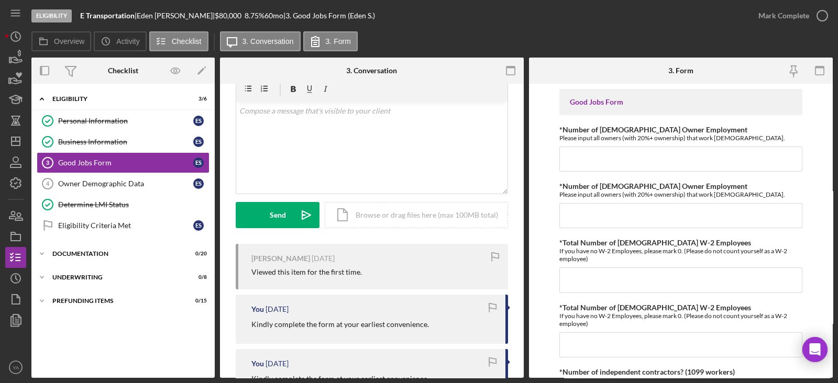
scroll to position [130, 0]
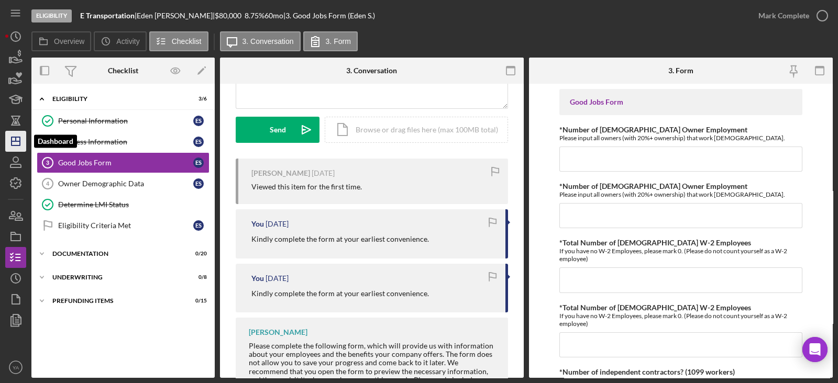
click at [19, 137] on polygon "button" at bounding box center [16, 141] width 8 height 8
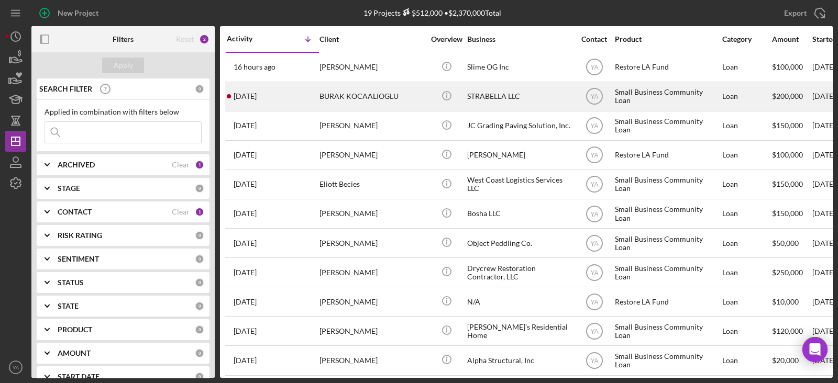
click at [527, 95] on div "STRABELLA LLC" at bounding box center [519, 97] width 105 height 28
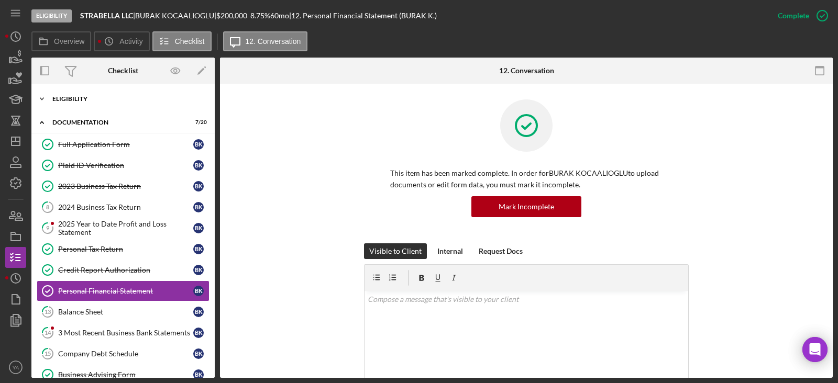
click at [124, 90] on div "Icon/Expander Eligibility 6 / 6" at bounding box center [122, 98] width 183 height 21
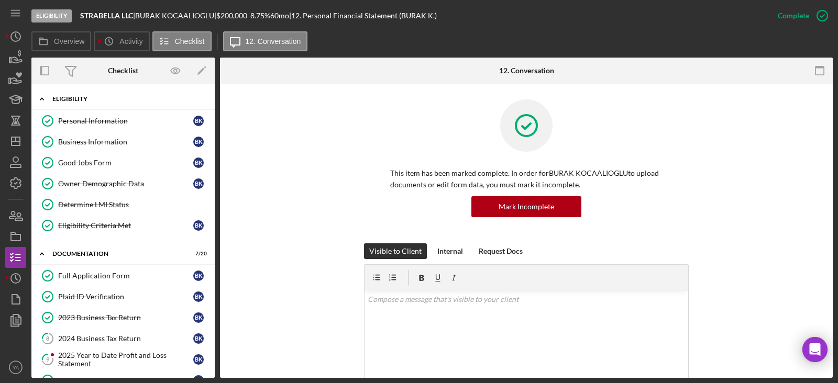
click at [87, 103] on div "Icon/Expander Eligibility 6 / 6" at bounding box center [122, 98] width 183 height 21
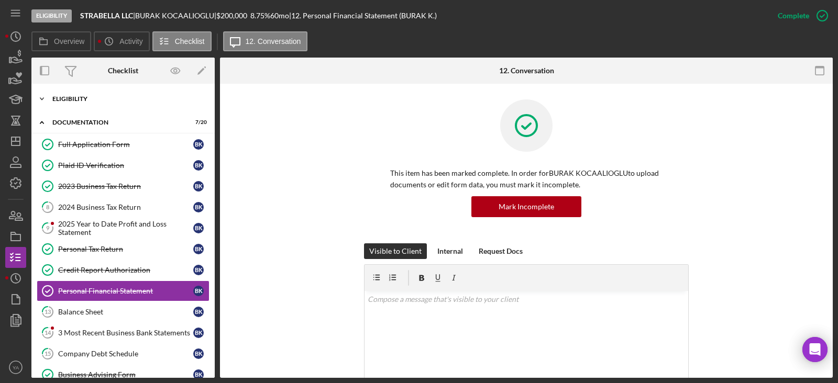
click at [120, 101] on div "Eligibility" at bounding box center [126, 99] width 149 height 6
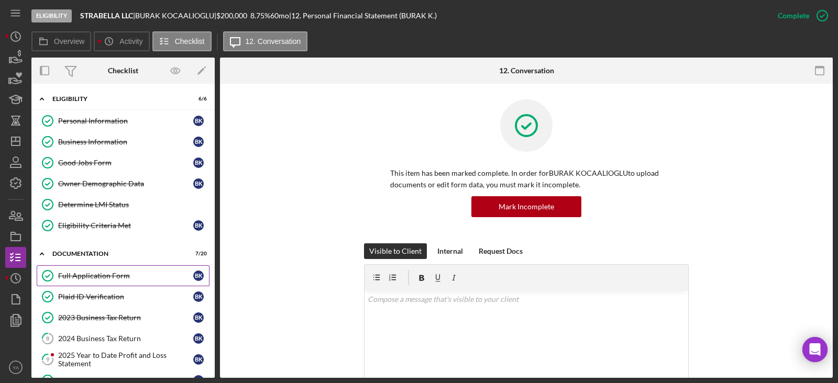
click at [111, 265] on link "Full Application Form Full Application Form B K" at bounding box center [123, 275] width 173 height 21
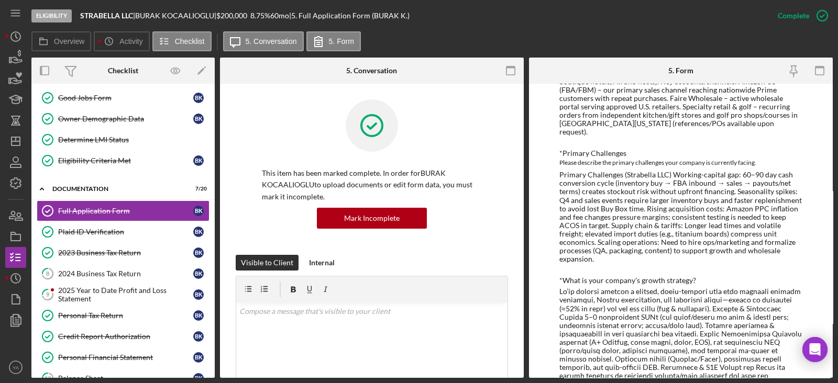
scroll to position [523, 0]
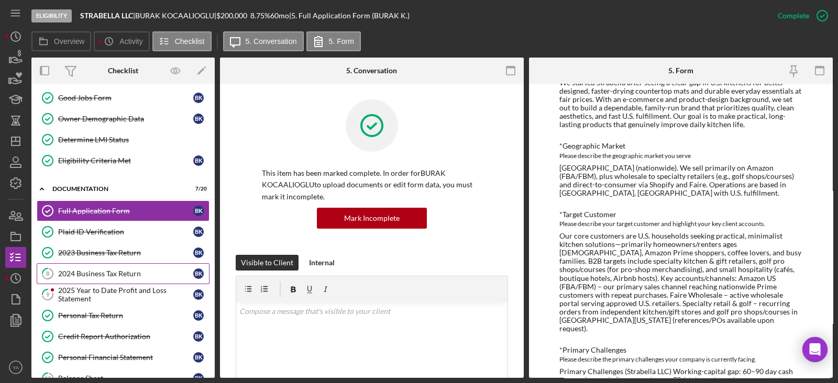
click at [117, 270] on div "2024 Business Tax Return" at bounding box center [125, 274] width 135 height 8
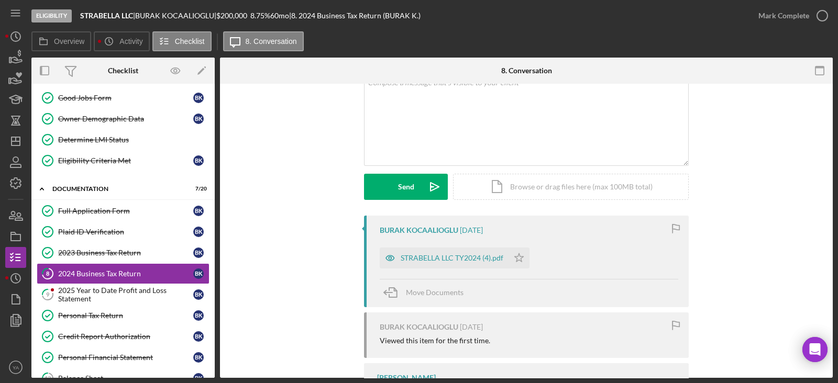
scroll to position [131, 0]
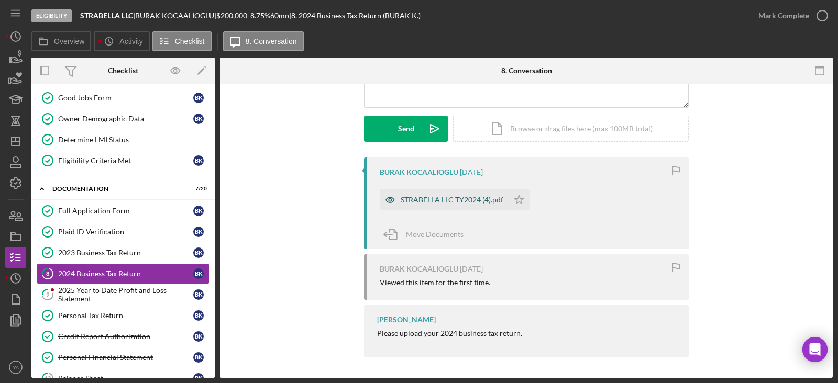
click at [463, 197] on div "STRABELLA LLC TY2024 (4).pdf" at bounding box center [452, 200] width 103 height 8
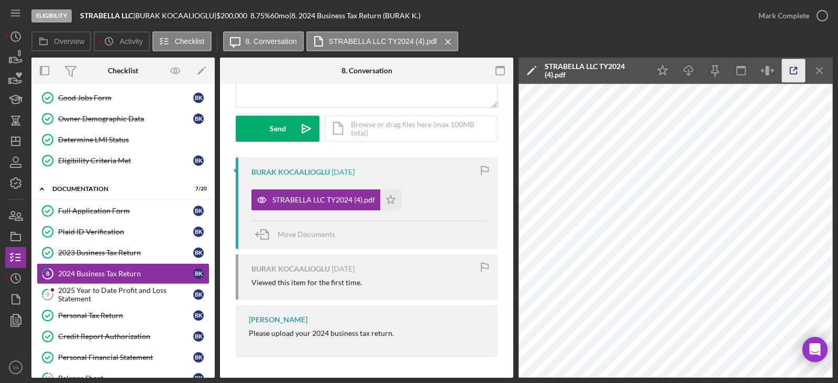
click at [789, 70] on icon "button" at bounding box center [794, 71] width 24 height 24
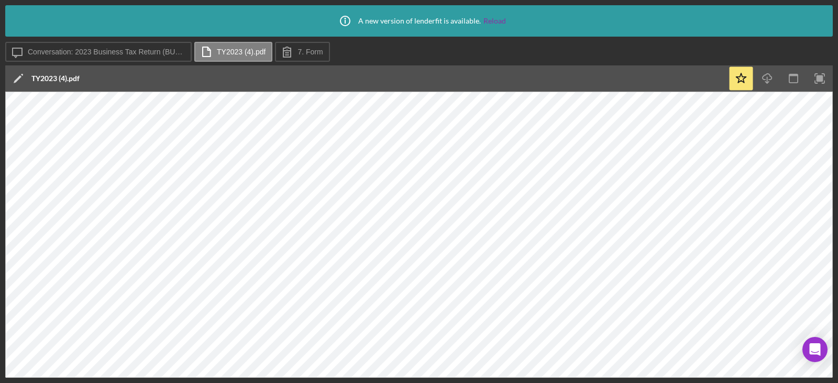
click at [499, 15] on div "Icon/Info A new version of lenderfit is available. Reload" at bounding box center [419, 21] width 174 height 26
click at [499, 17] on link "Reload" at bounding box center [494, 21] width 23 height 8
